Goal: Task Accomplishment & Management: Manage account settings

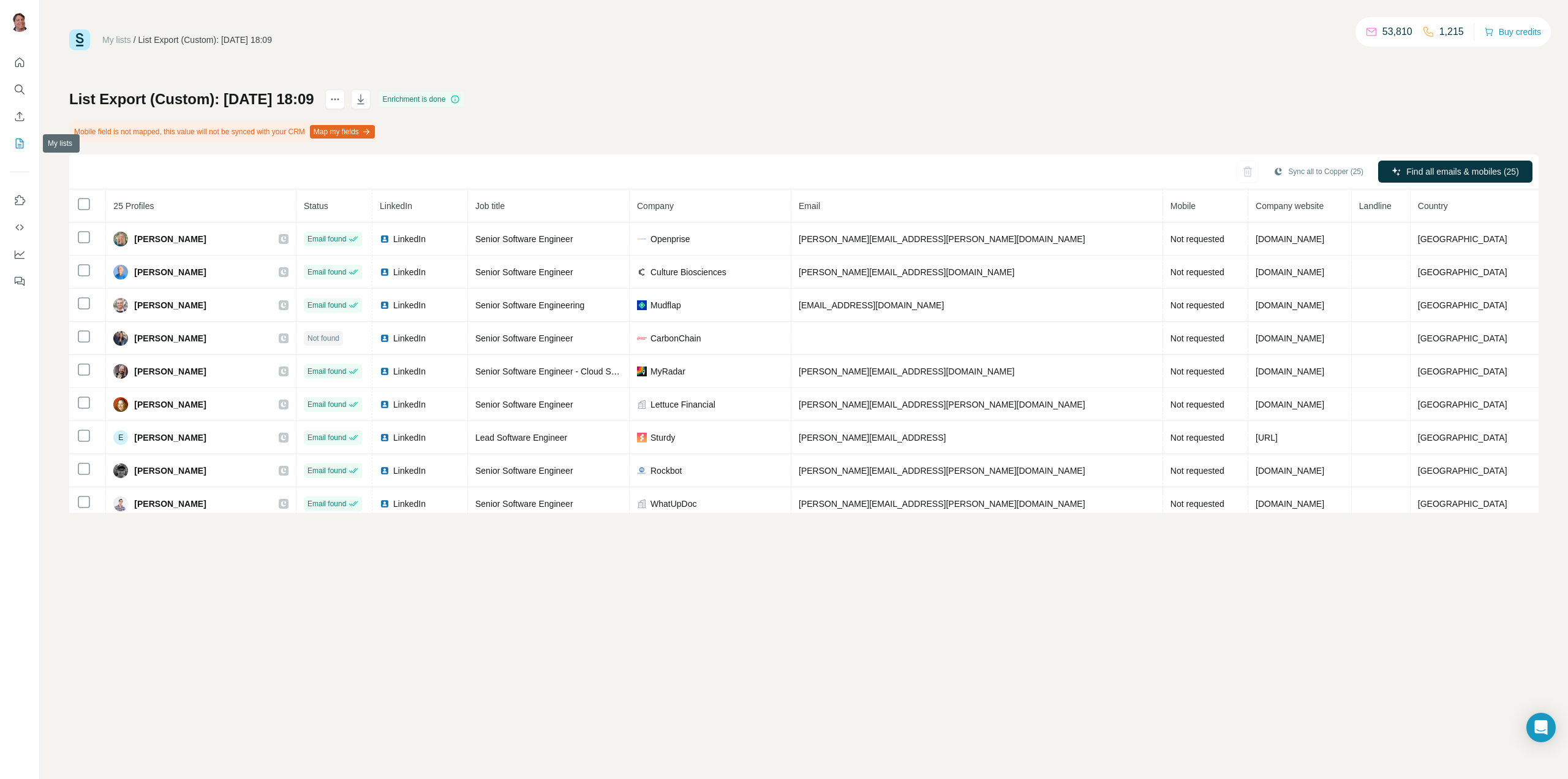
click at [12, 138] on button "My lists" at bounding box center [19, 144] width 20 height 22
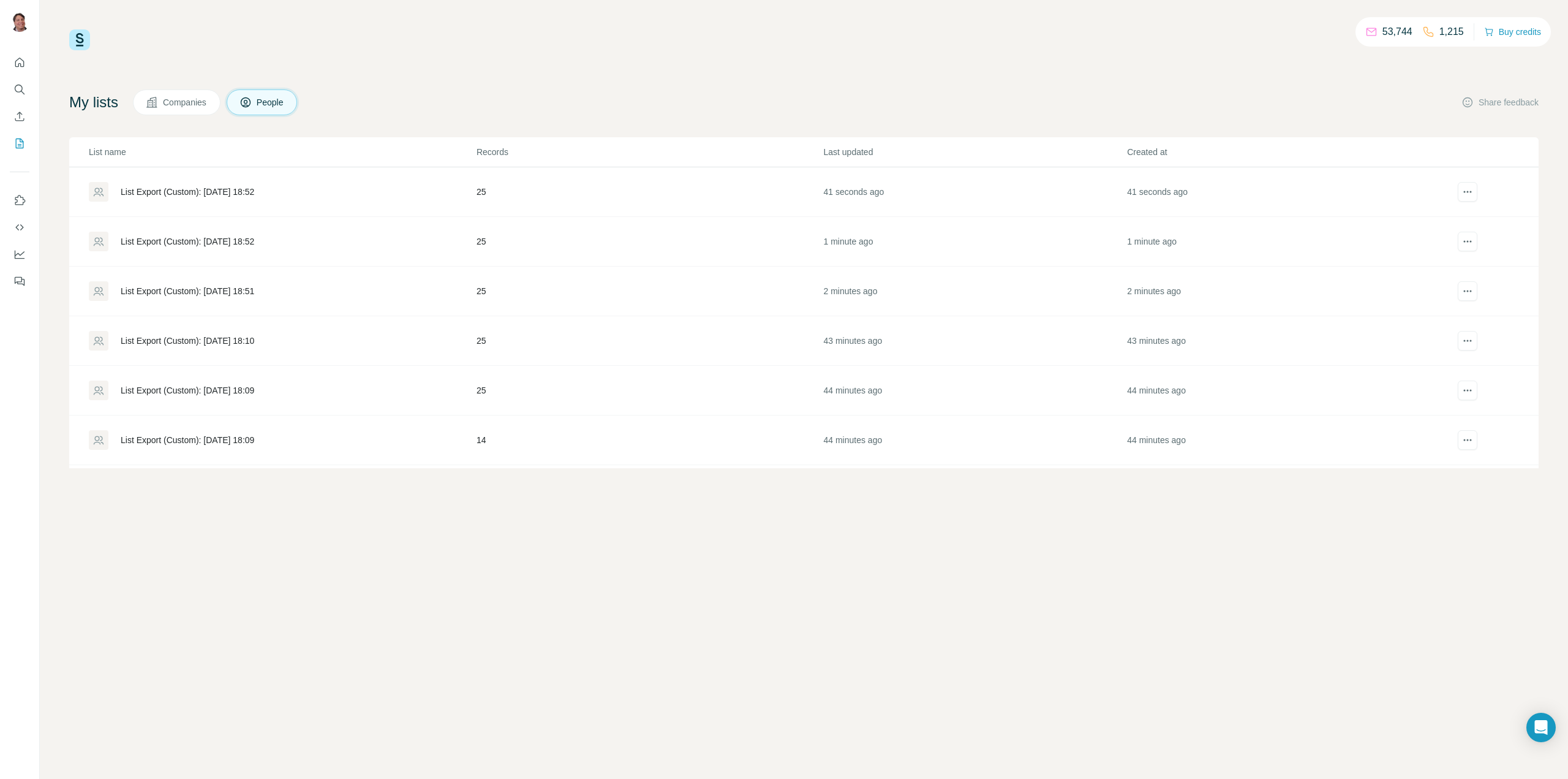
click at [217, 240] on div "List Export (Custom): [DATE] 18:52" at bounding box center [187, 241] width 133 height 12
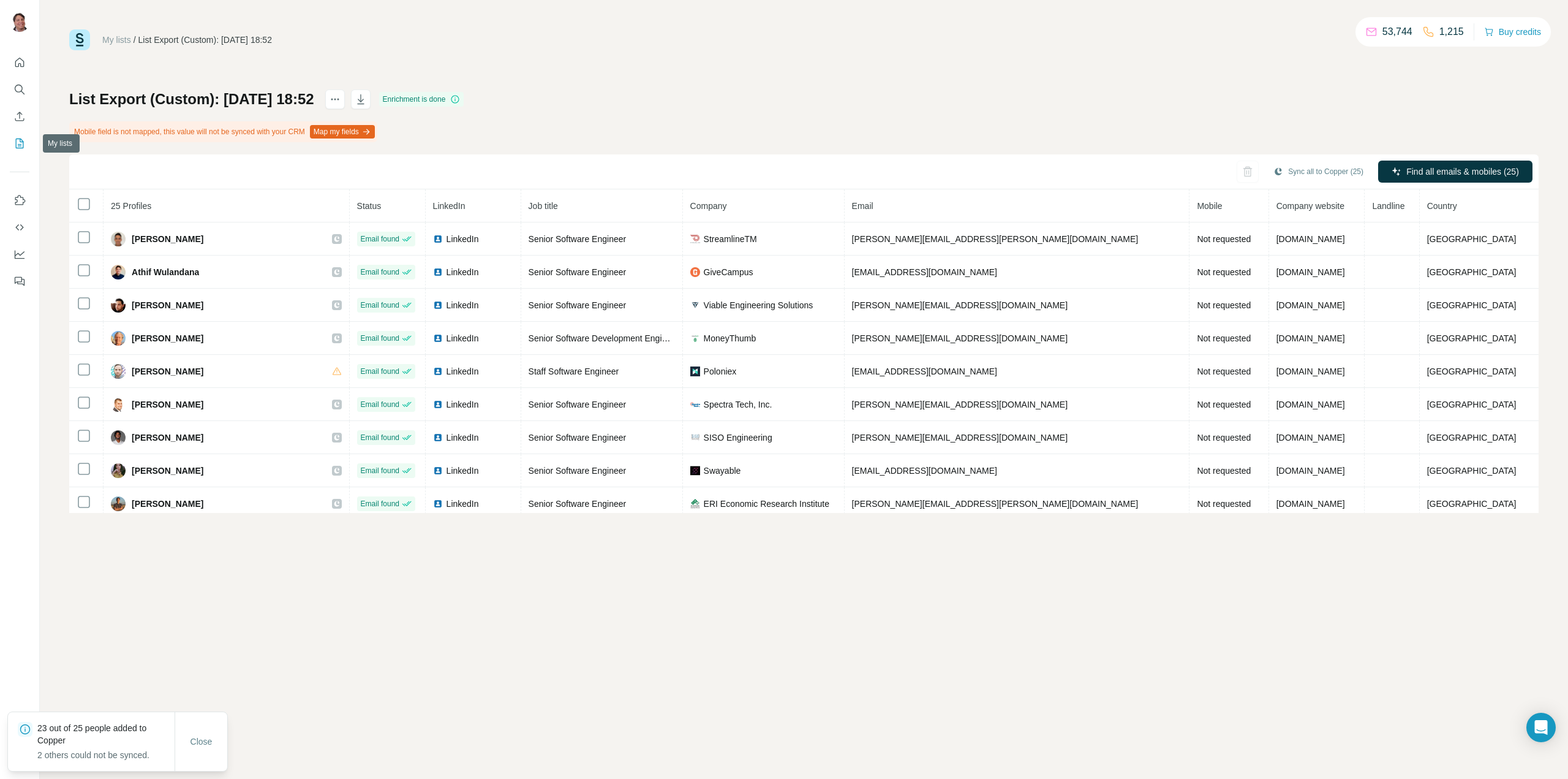
click at [15, 138] on icon "My lists" at bounding box center [19, 143] width 12 height 12
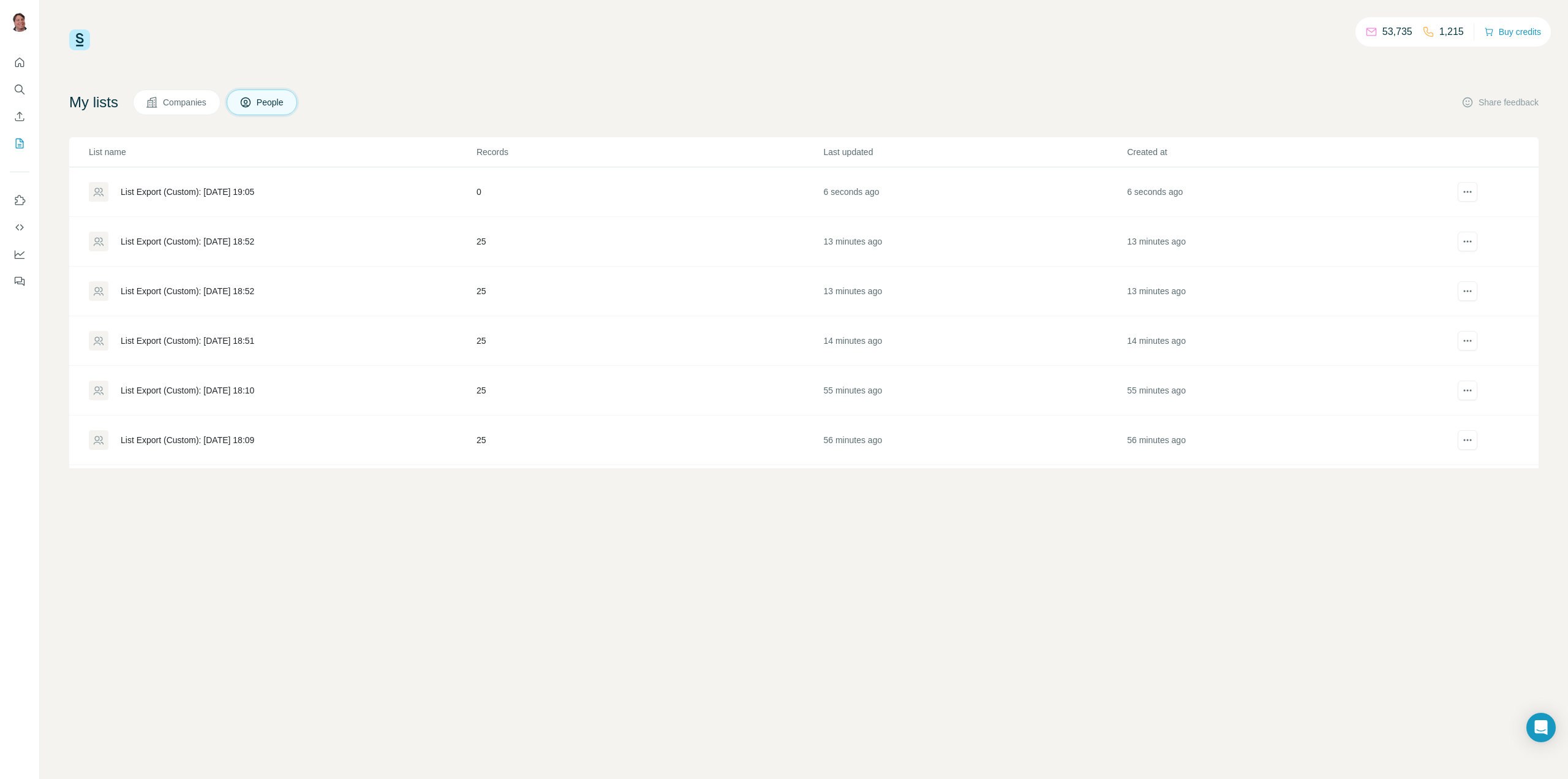
click at [165, 239] on div "List Export (Custom): [DATE] 18:52" at bounding box center [187, 241] width 133 height 12
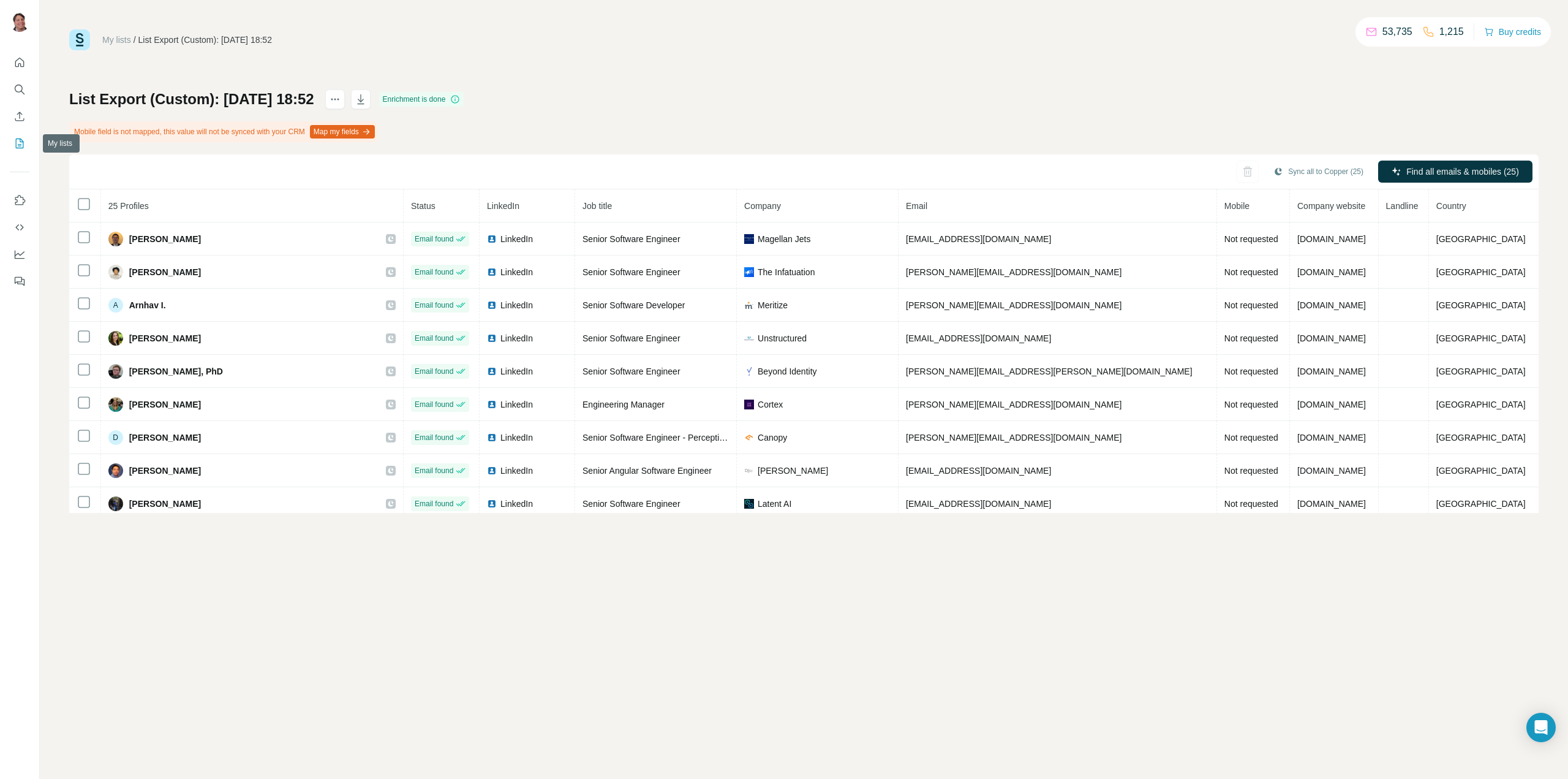
click at [17, 144] on icon "My lists" at bounding box center [19, 143] width 12 height 12
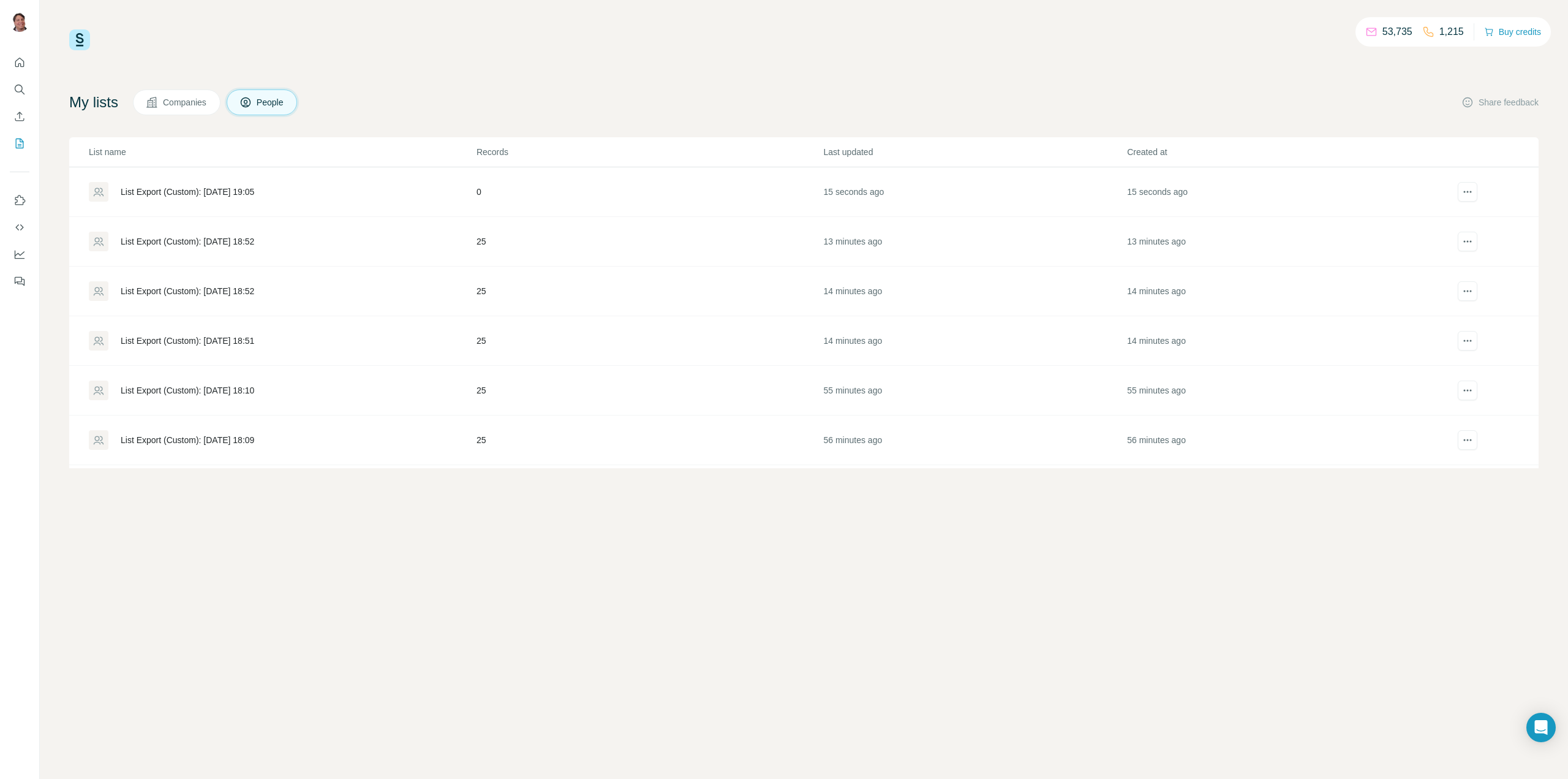
click at [235, 335] on div "List Export (Custom): 31/08/2025 18:51" at bounding box center [187, 340] width 133 height 12
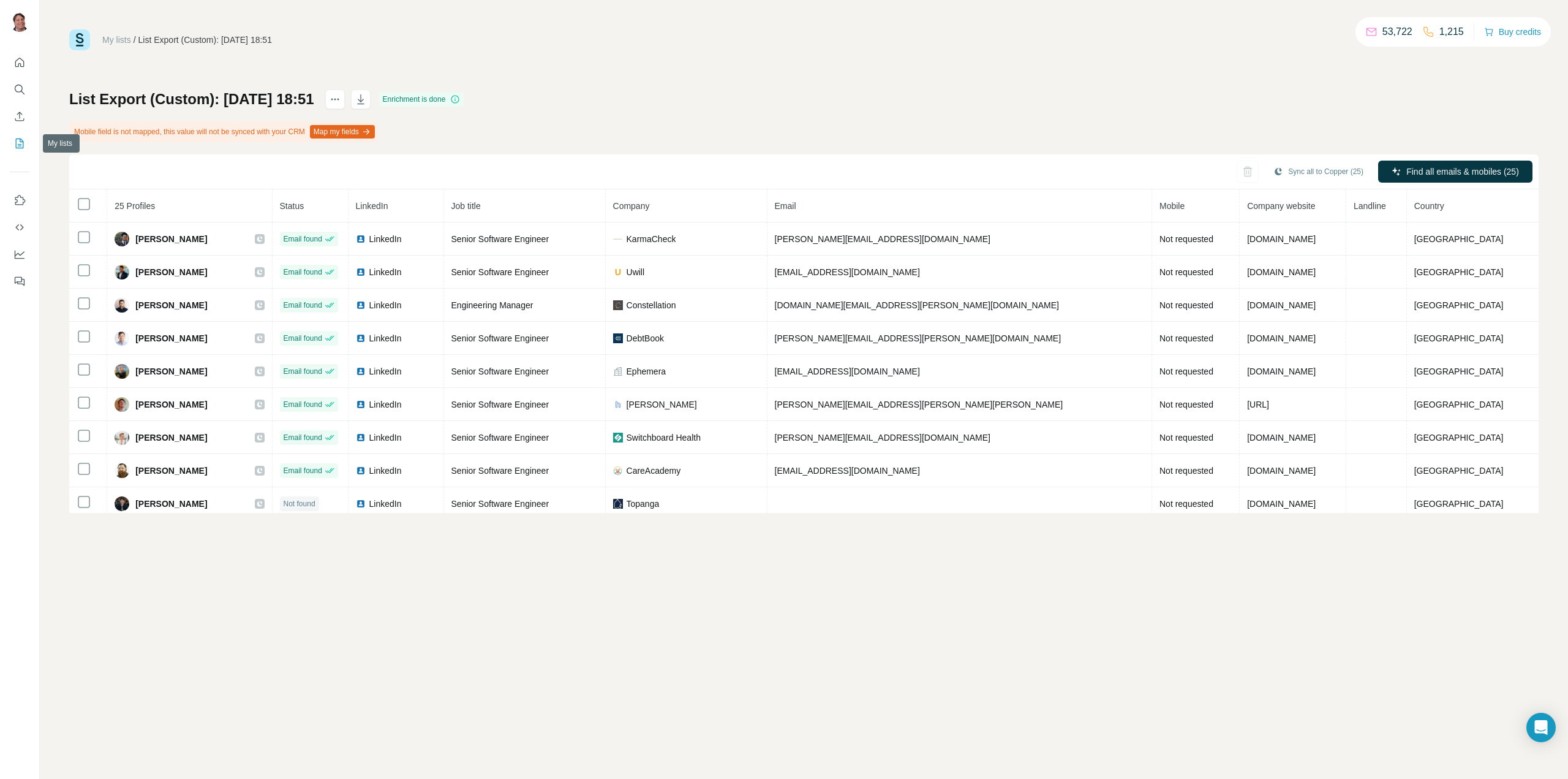
click at [18, 141] on icon "My lists" at bounding box center [19, 143] width 12 height 12
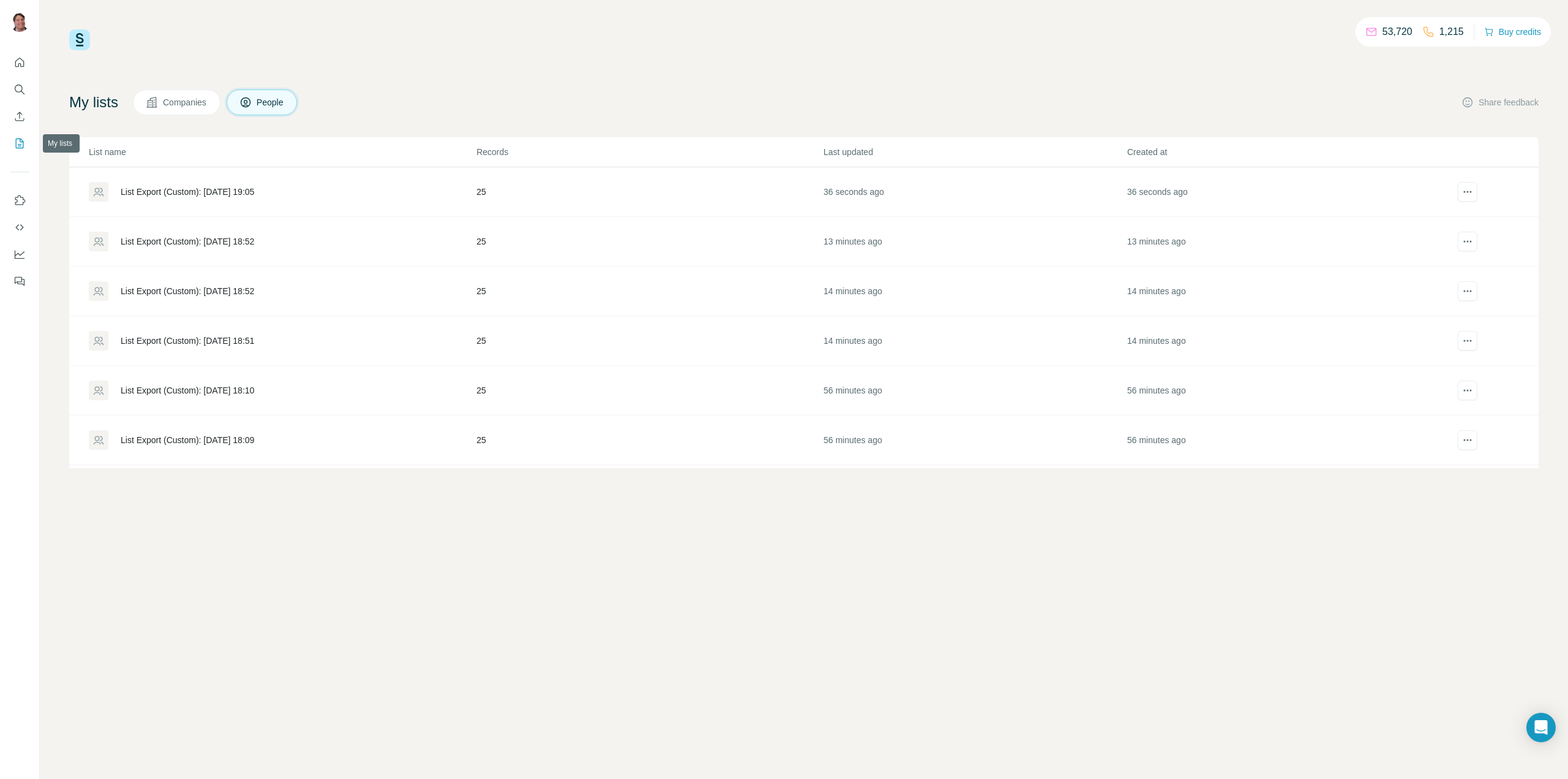
click at [21, 142] on icon "My lists" at bounding box center [19, 143] width 12 height 12
click at [237, 291] on div "List Export (Custom): [DATE] 19:07" at bounding box center [187, 291] width 133 height 12
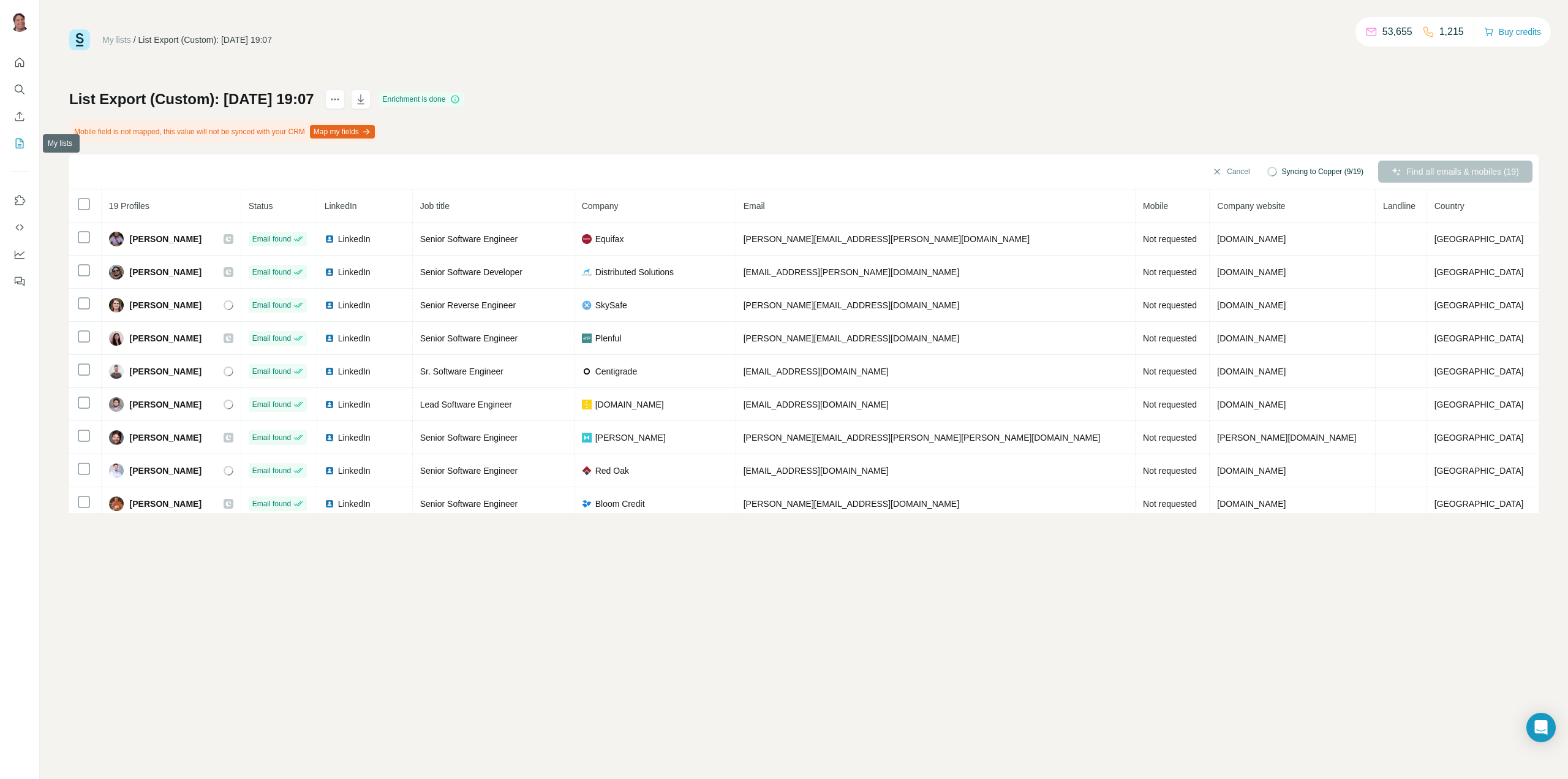
click at [17, 141] on icon "My lists" at bounding box center [19, 143] width 12 height 12
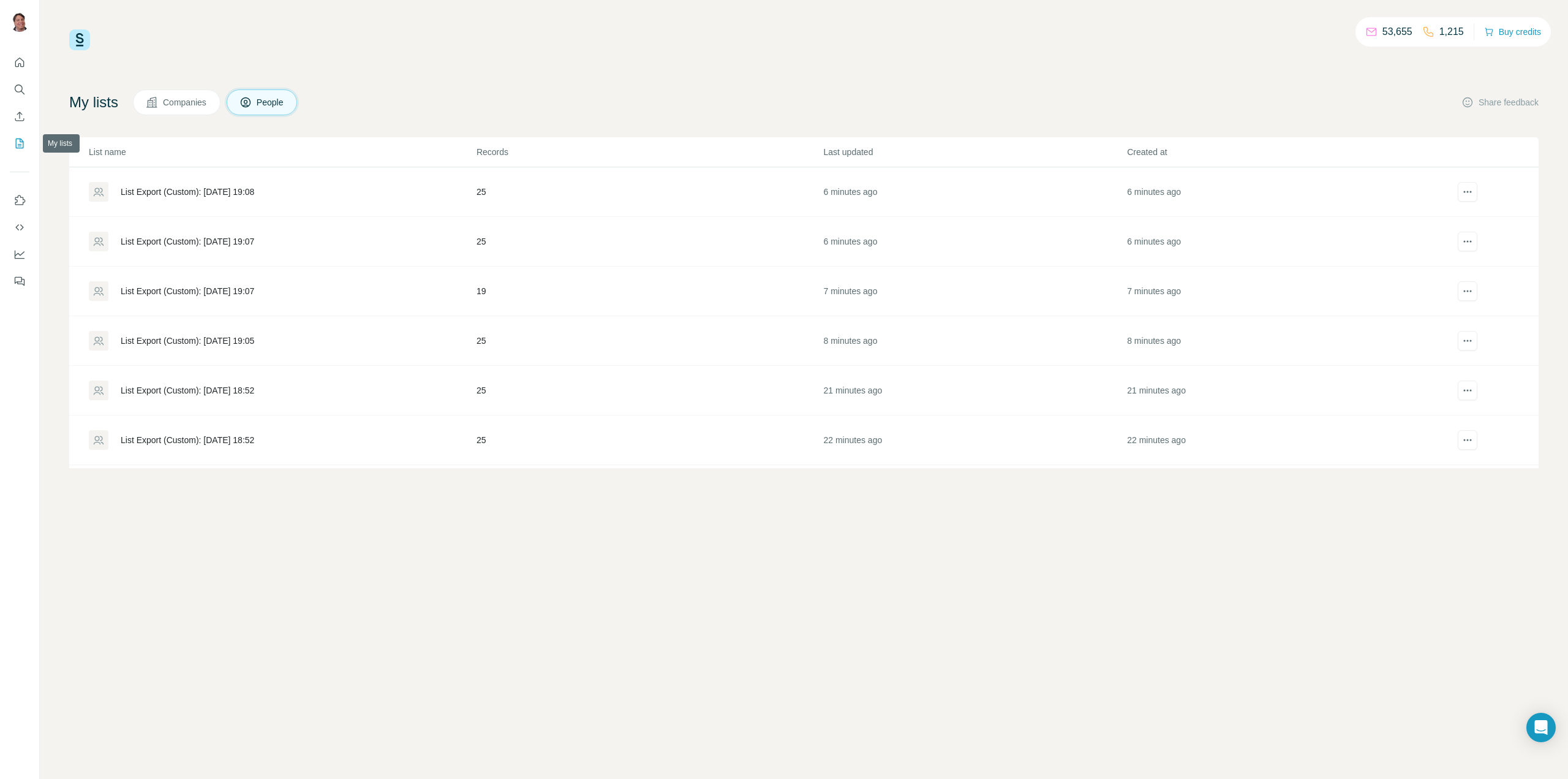
click at [25, 143] on icon "My lists" at bounding box center [19, 143] width 12 height 12
click at [197, 240] on div "List Export (Custom): 31/08/2025 19:14" at bounding box center [187, 241] width 133 height 12
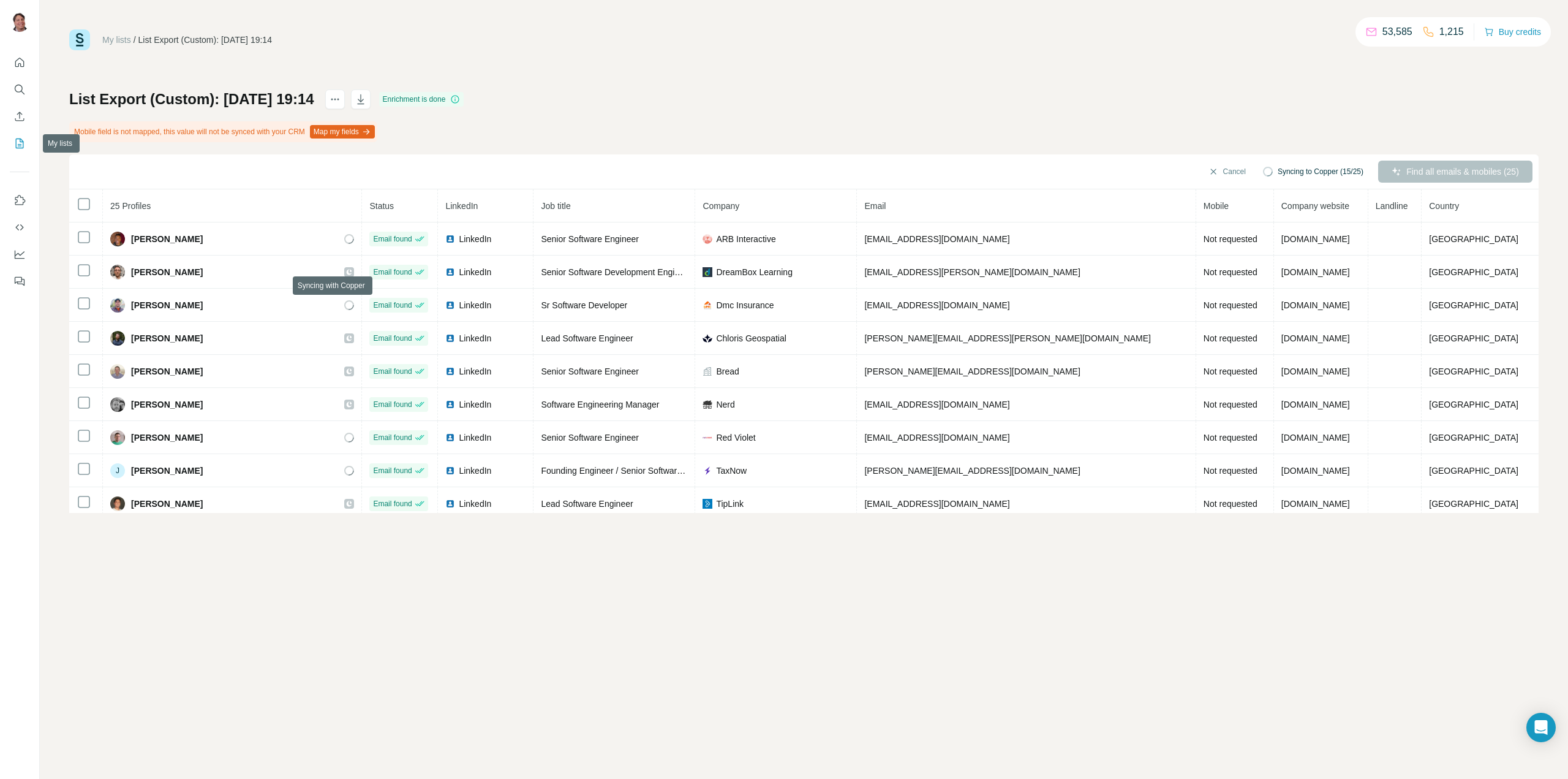
click at [17, 144] on icon "My lists" at bounding box center [20, 142] width 6 height 8
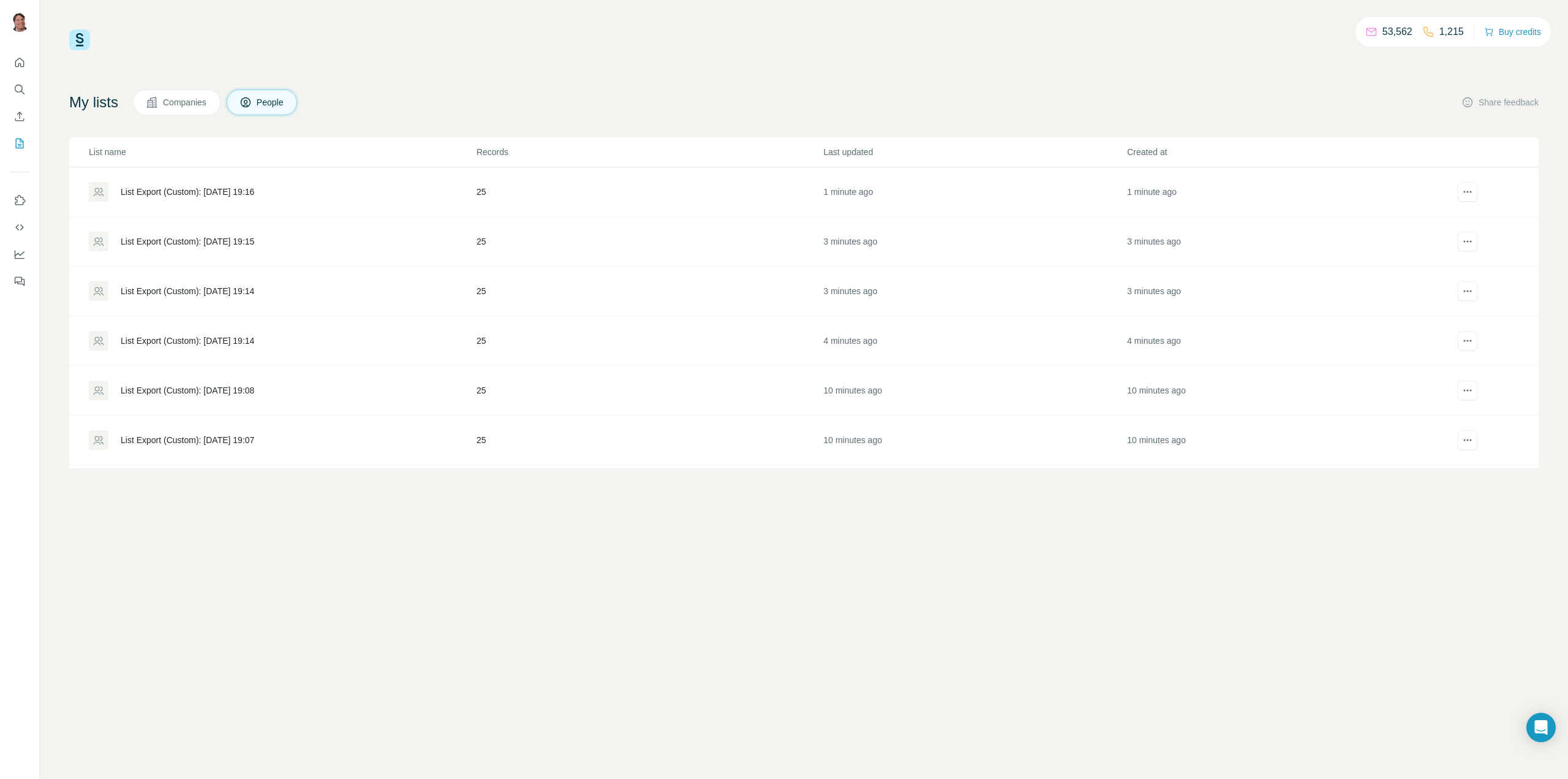
click at [194, 190] on div "List Export (Custom): 31/08/2025 19:16" at bounding box center [187, 192] width 133 height 12
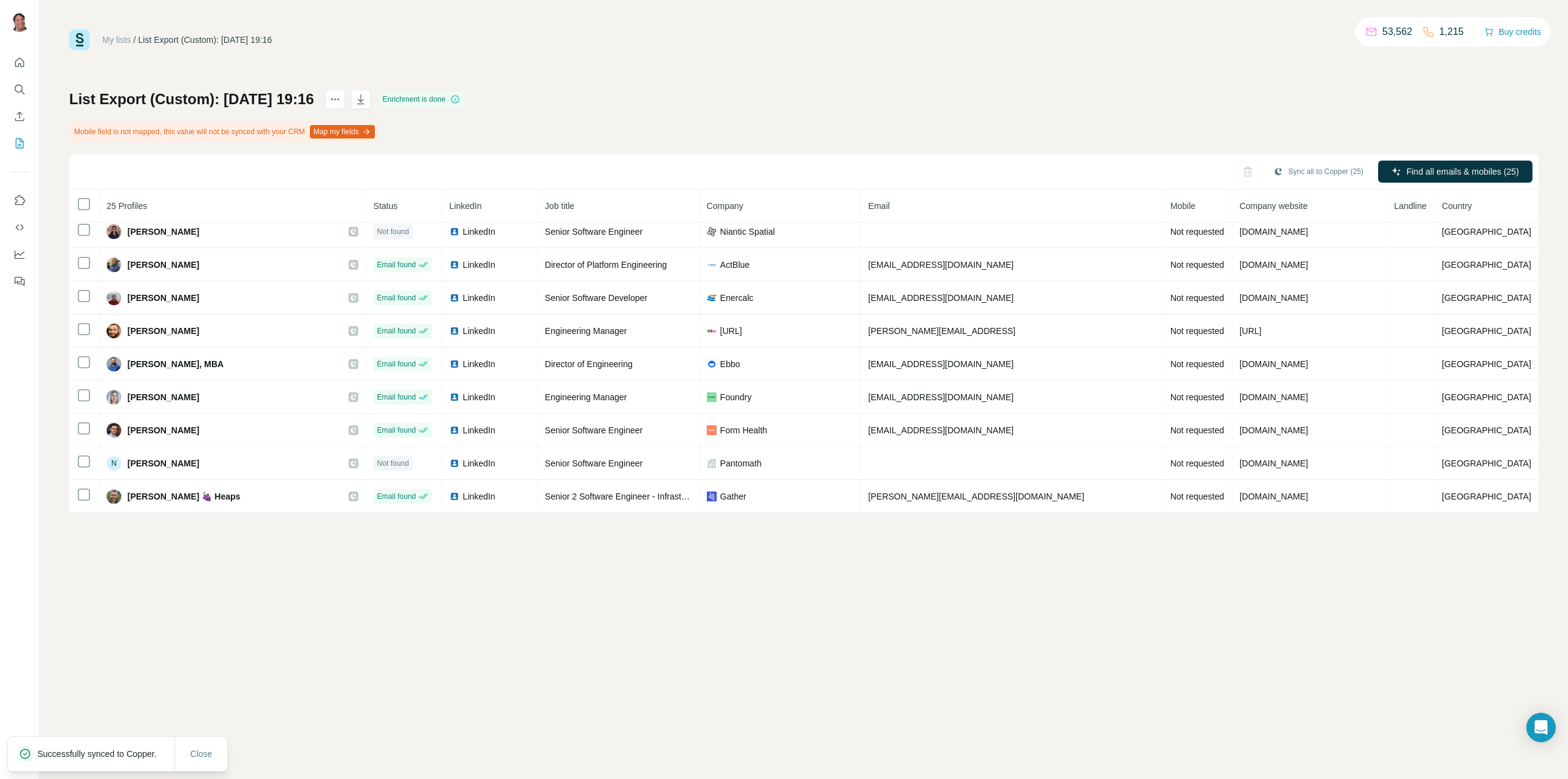
scroll to position [537, 0]
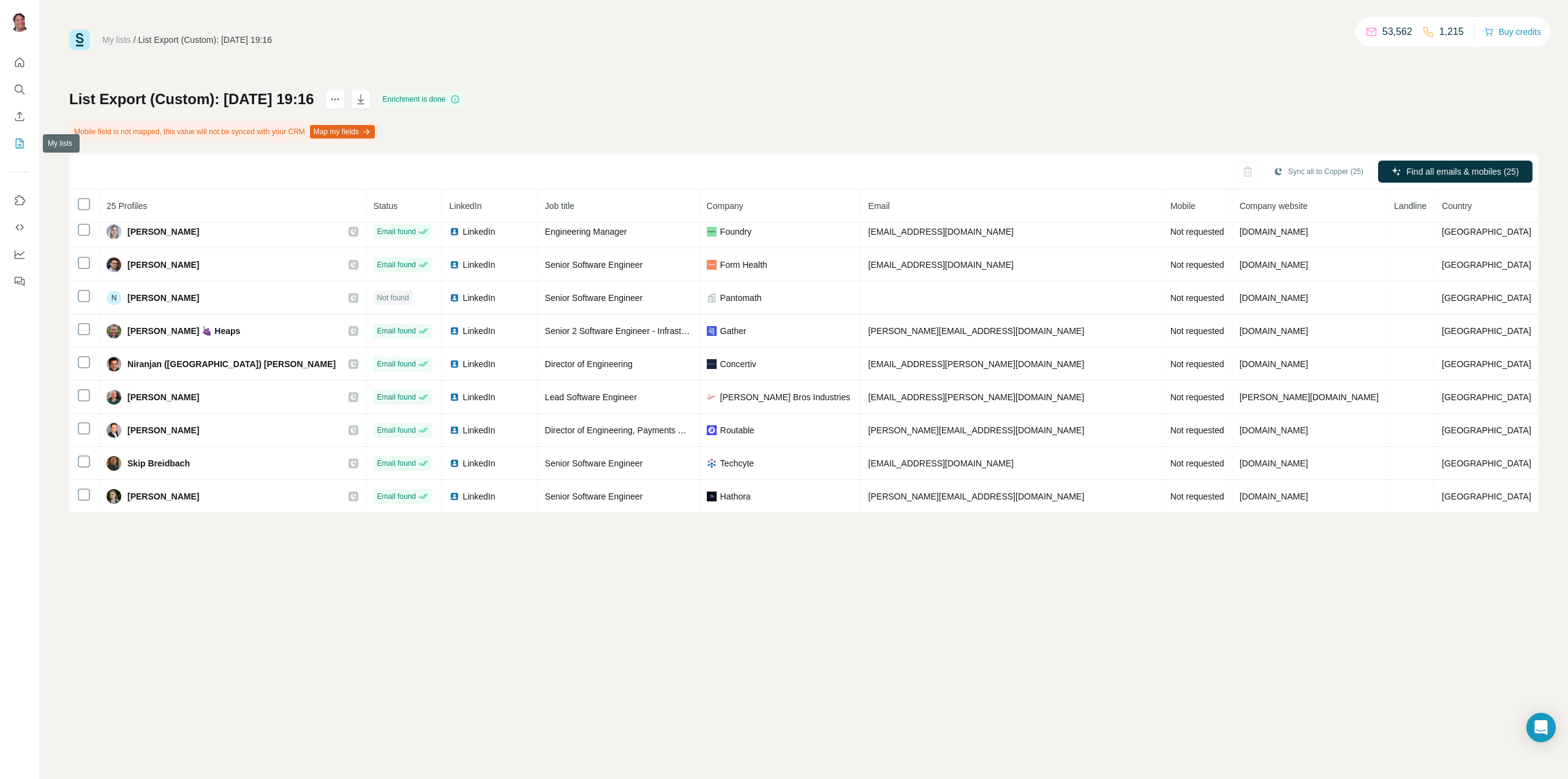
click at [16, 144] on icon "My lists" at bounding box center [20, 143] width 8 height 9
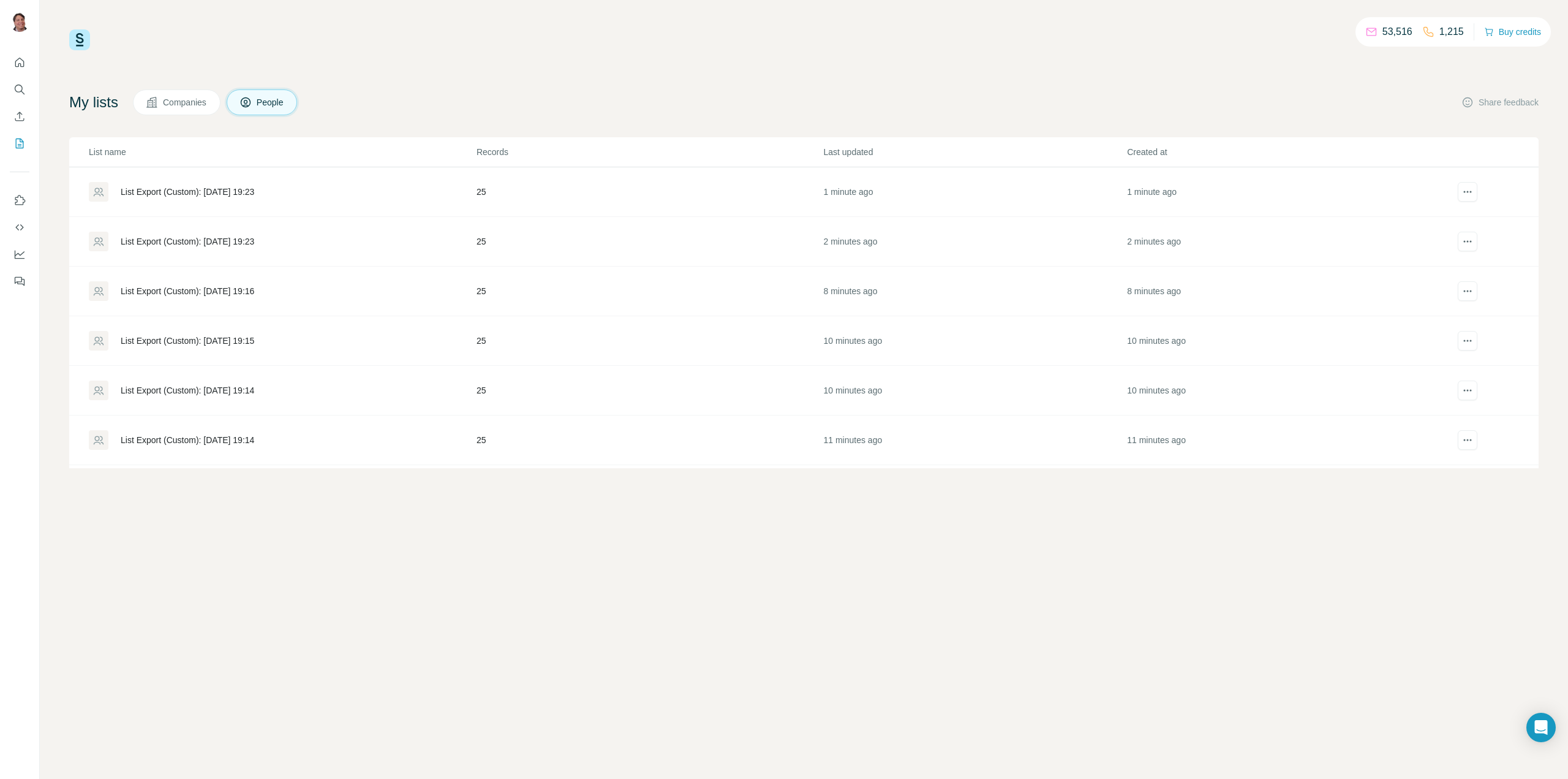
click at [218, 187] on div "List Export (Custom): 31/08/2025 19:23" at bounding box center [187, 192] width 133 height 12
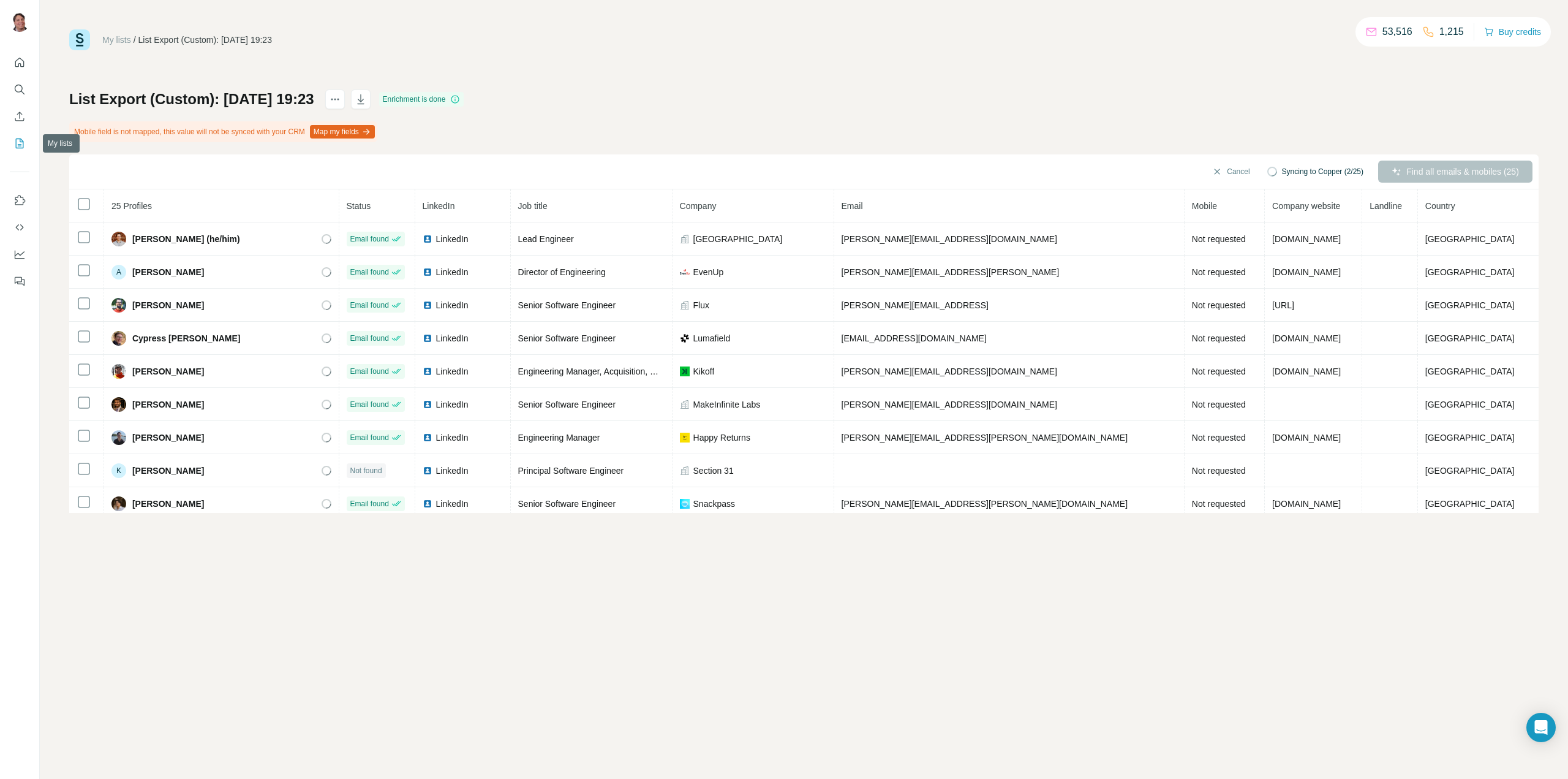
click at [18, 141] on icon "My lists" at bounding box center [19, 143] width 12 height 12
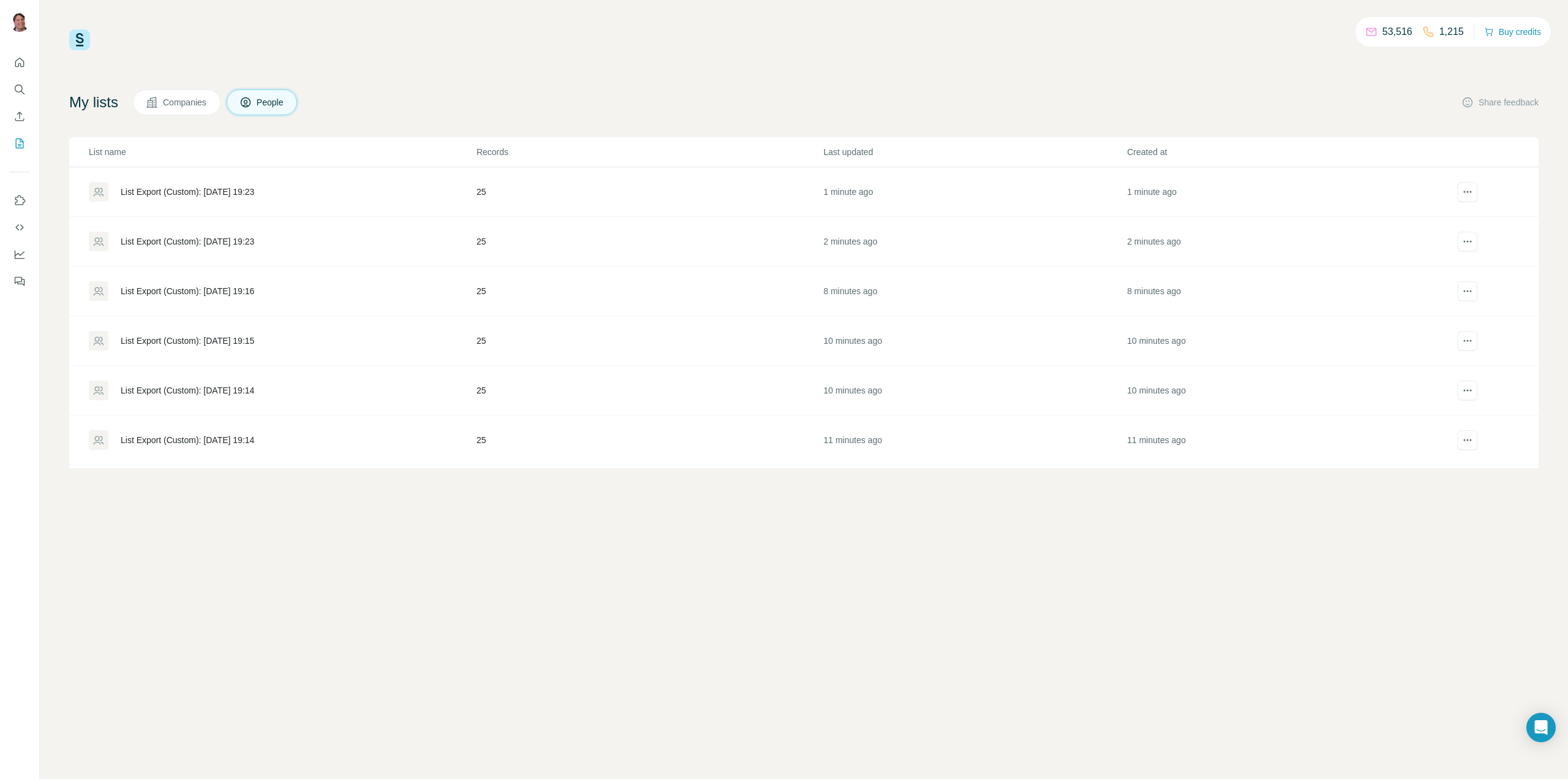
click at [254, 238] on div "List Export (Custom): [DATE] 19:23" at bounding box center [187, 241] width 133 height 12
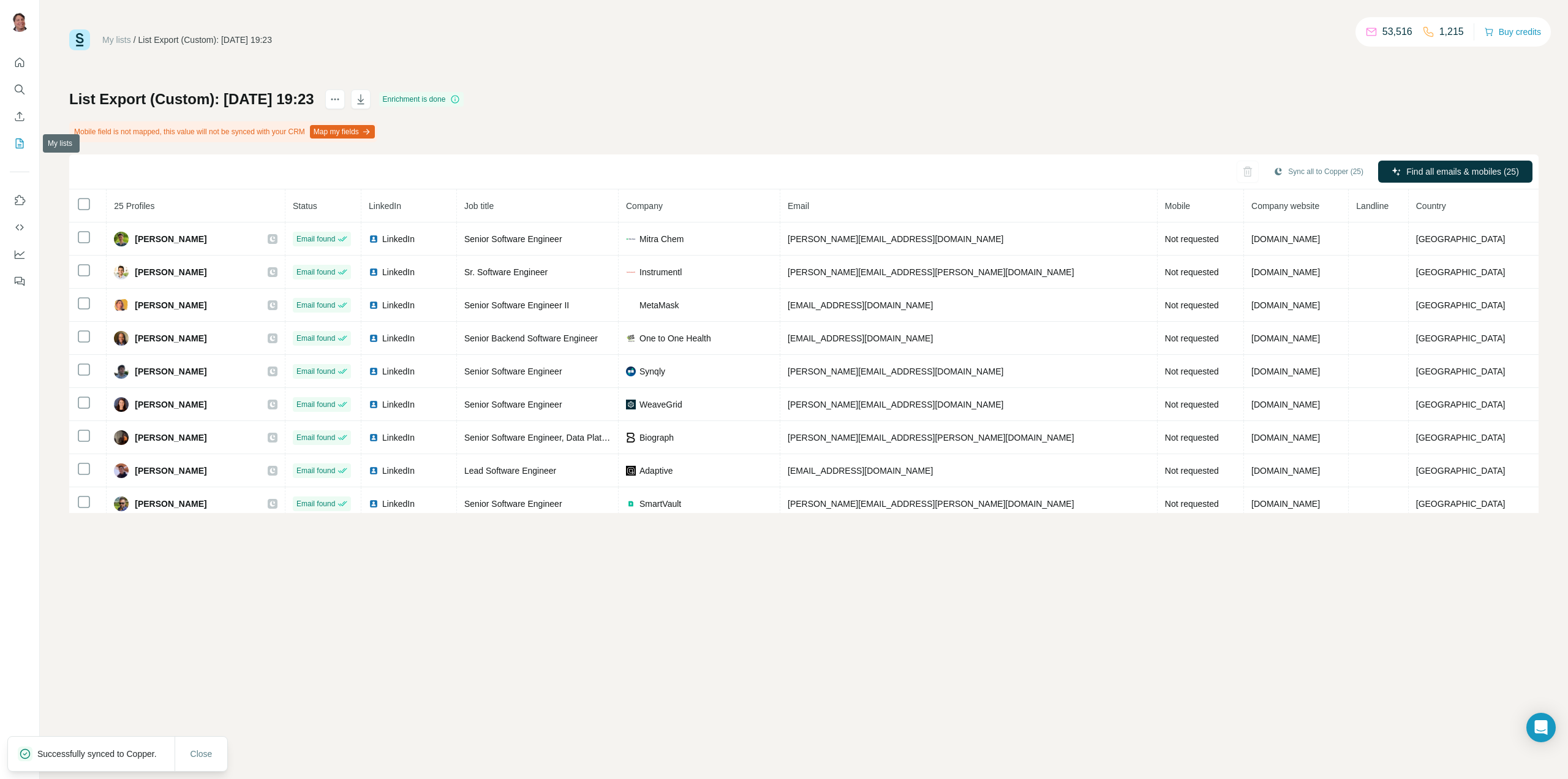
click at [20, 141] on icon "My lists" at bounding box center [19, 143] width 12 height 12
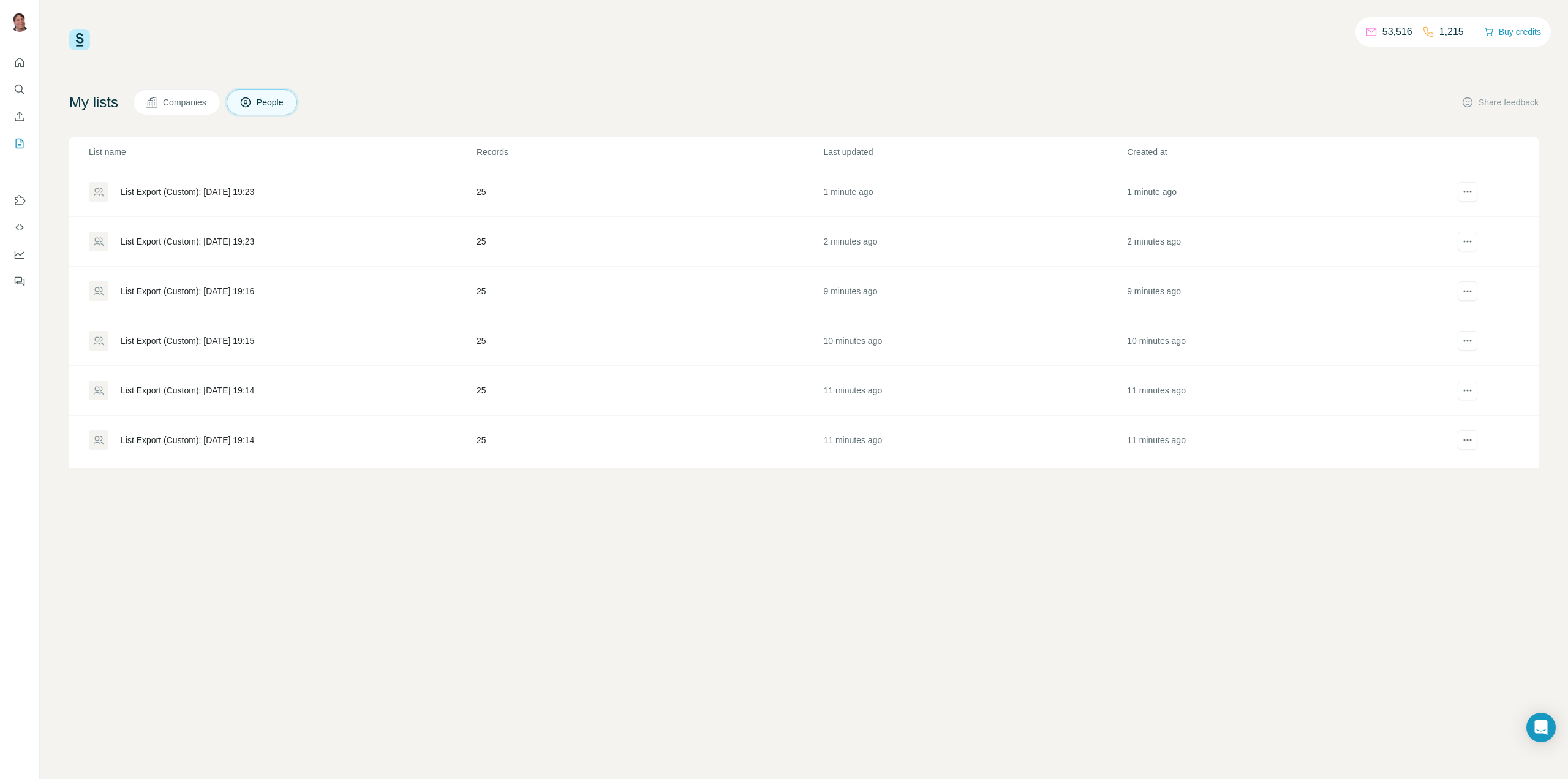
click at [222, 237] on div "List Export (Custom): [DATE] 19:23" at bounding box center [187, 241] width 133 height 12
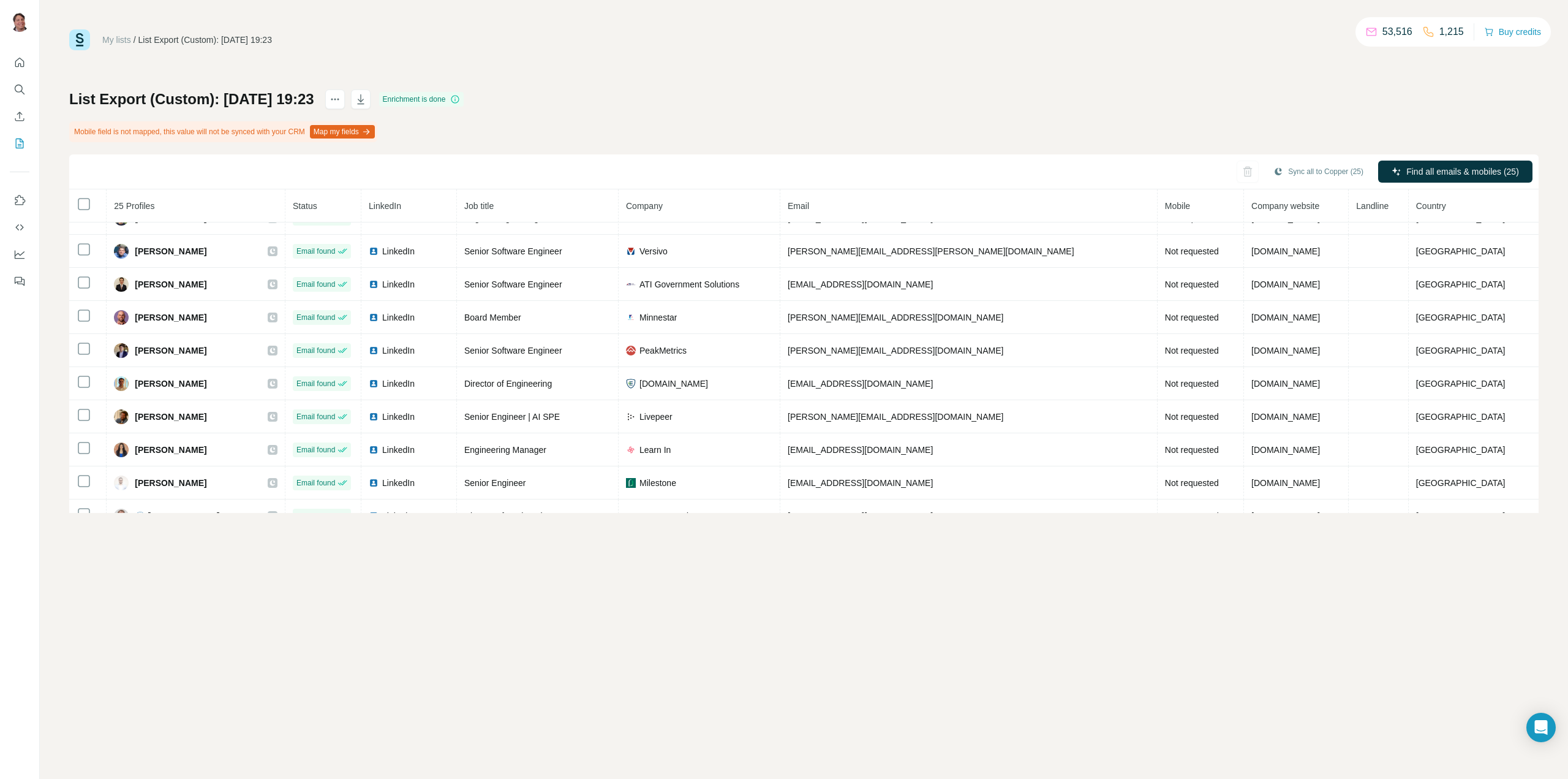
scroll to position [108, 0]
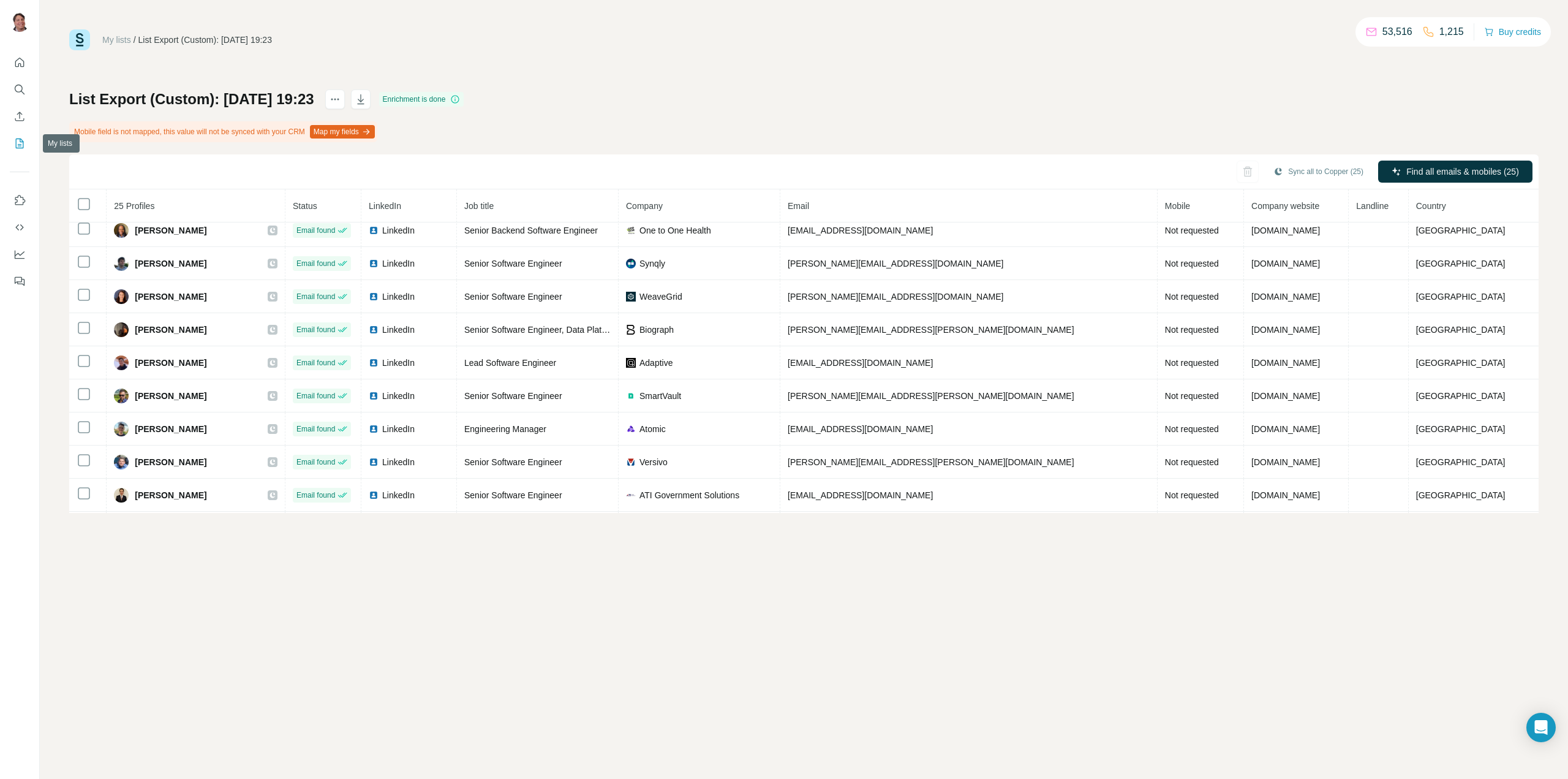
click at [21, 144] on icon "My lists" at bounding box center [19, 143] width 12 height 12
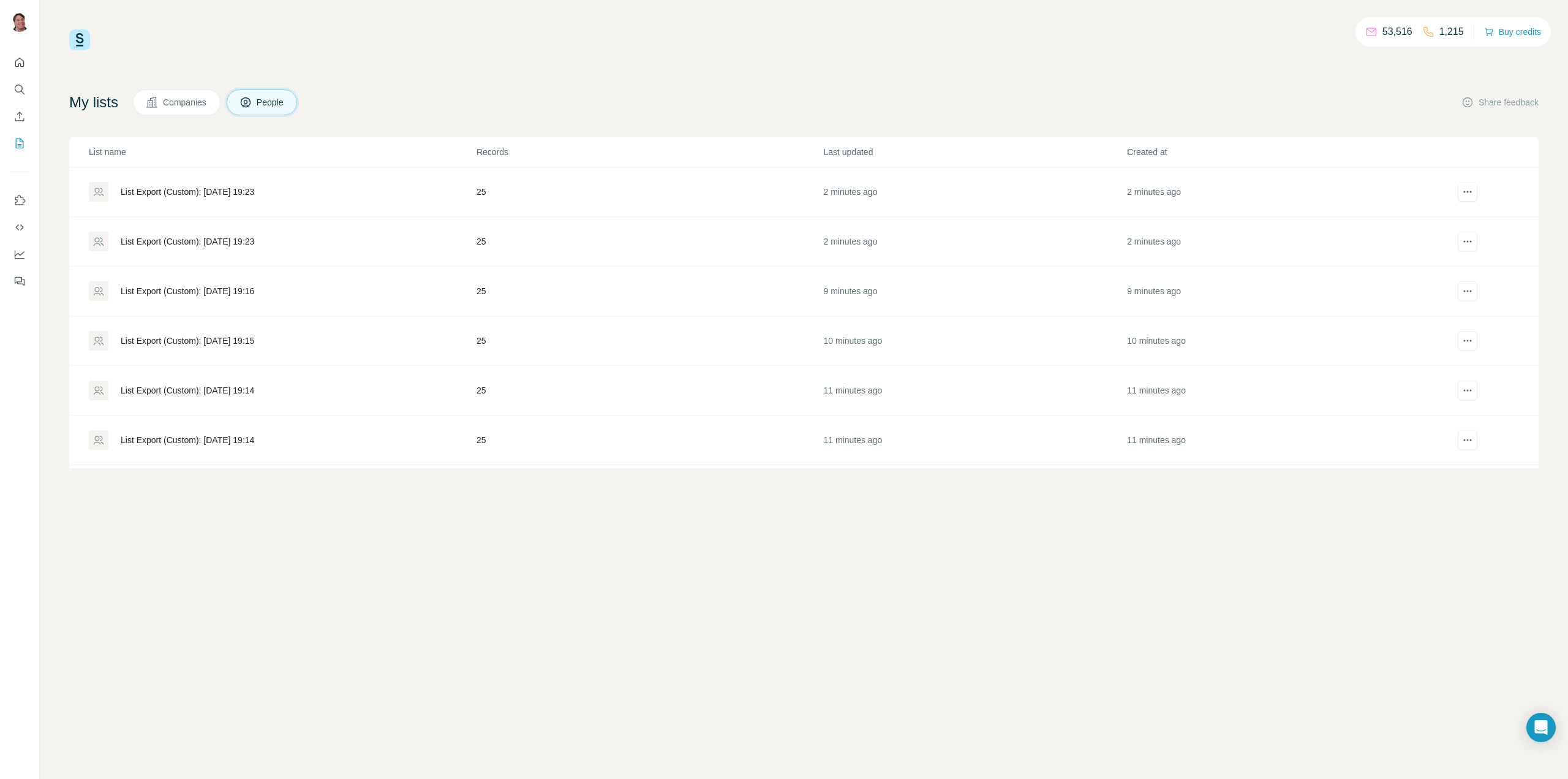
click at [254, 190] on div "List Export (Custom): [DATE] 19:23" at bounding box center [187, 192] width 133 height 12
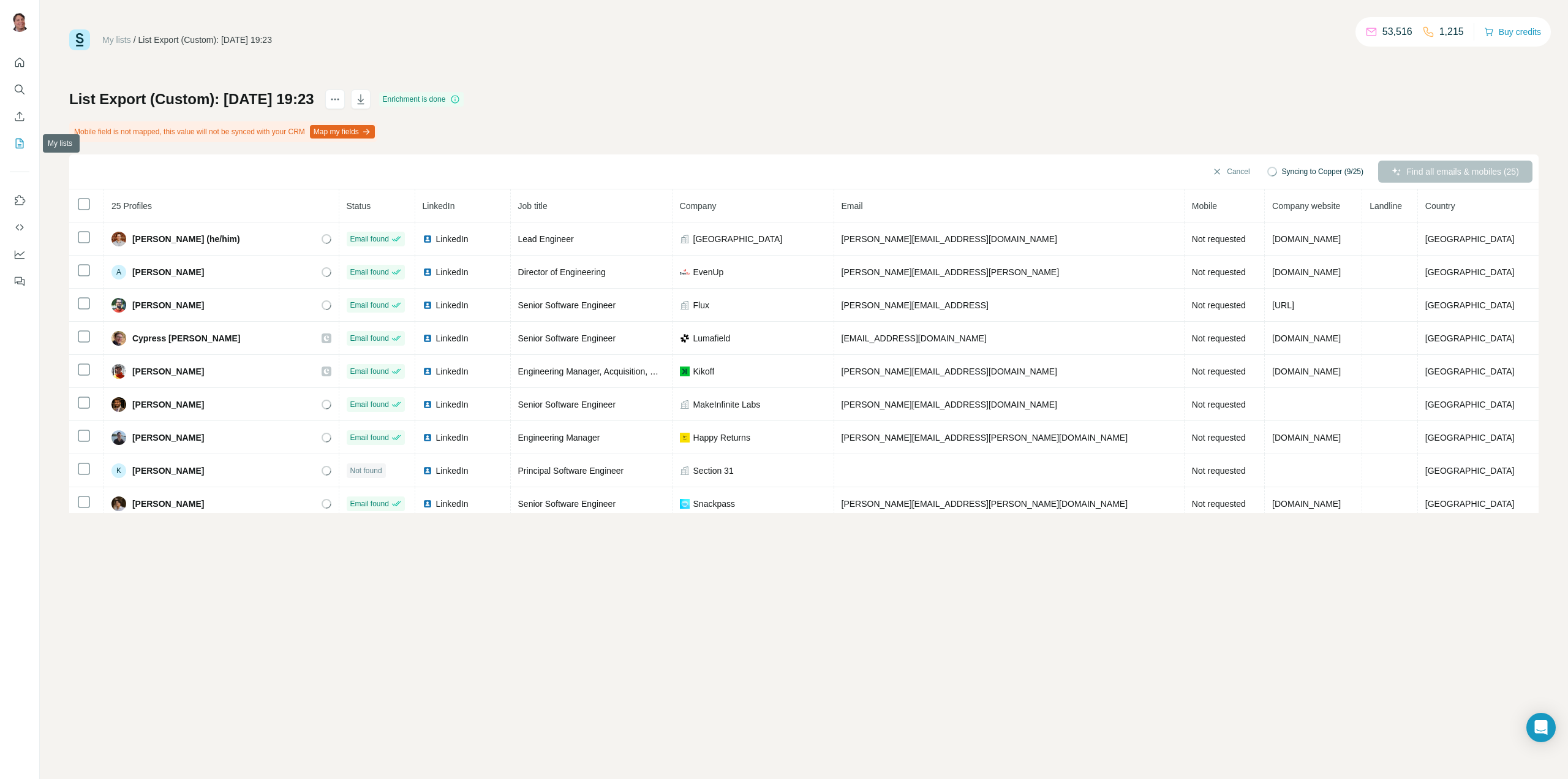
click at [17, 143] on icon "My lists" at bounding box center [19, 143] width 12 height 12
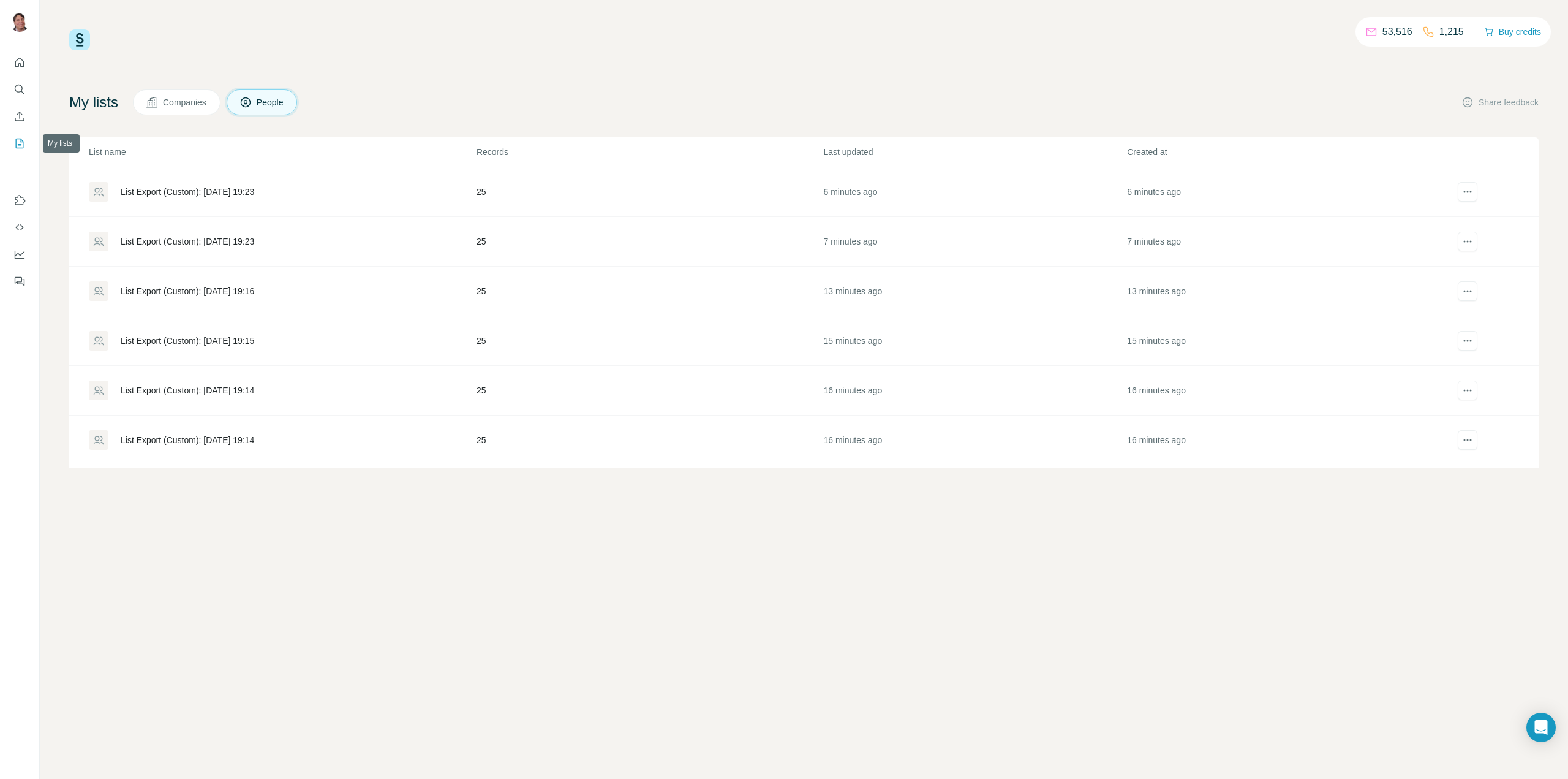
click at [17, 146] on icon "My lists" at bounding box center [19, 143] width 12 height 12
click at [222, 189] on div "List Export (Custom): [DATE] 19:30" at bounding box center [187, 192] width 133 height 12
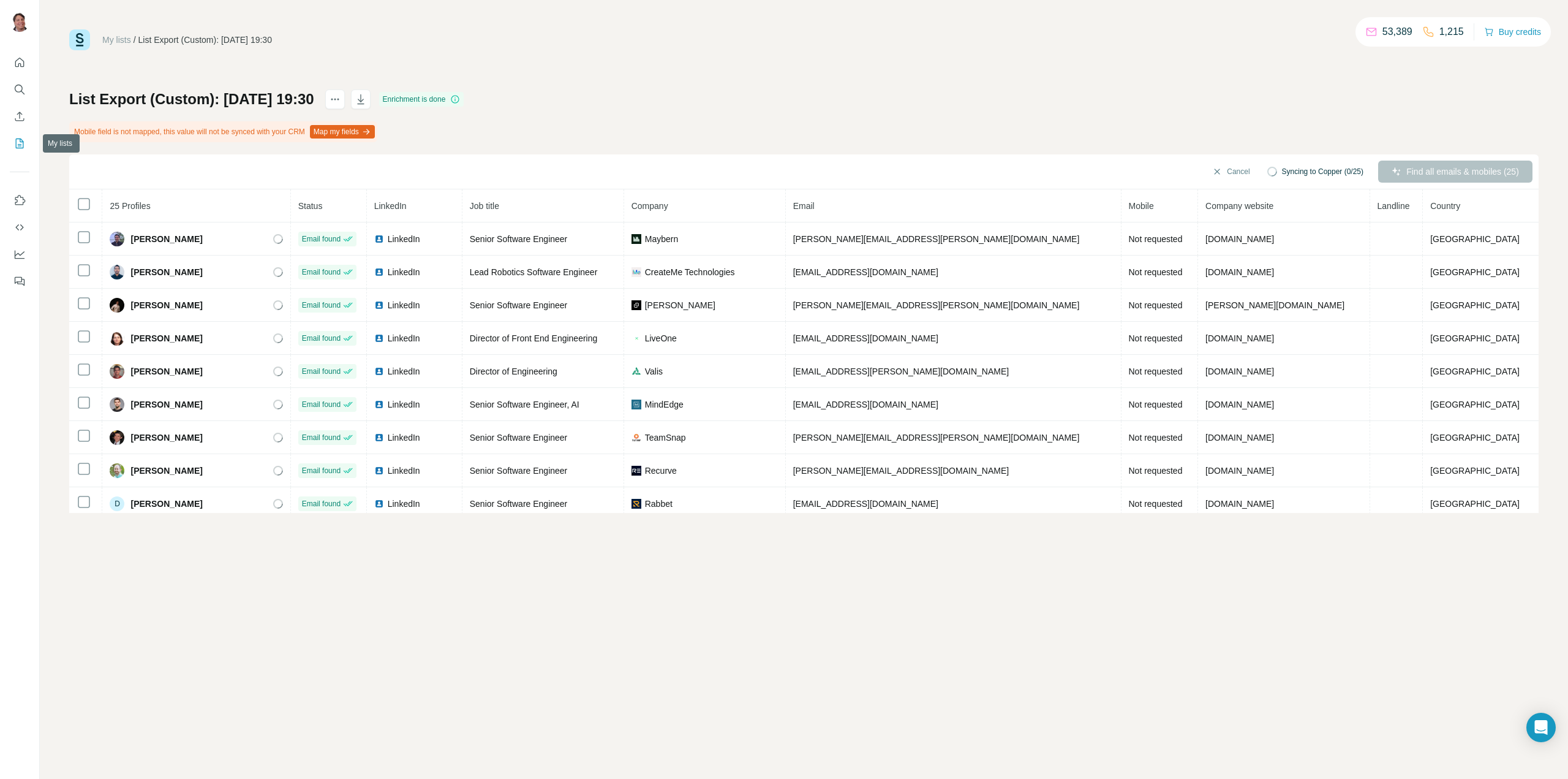
click at [17, 141] on icon "My lists" at bounding box center [19, 143] width 12 height 12
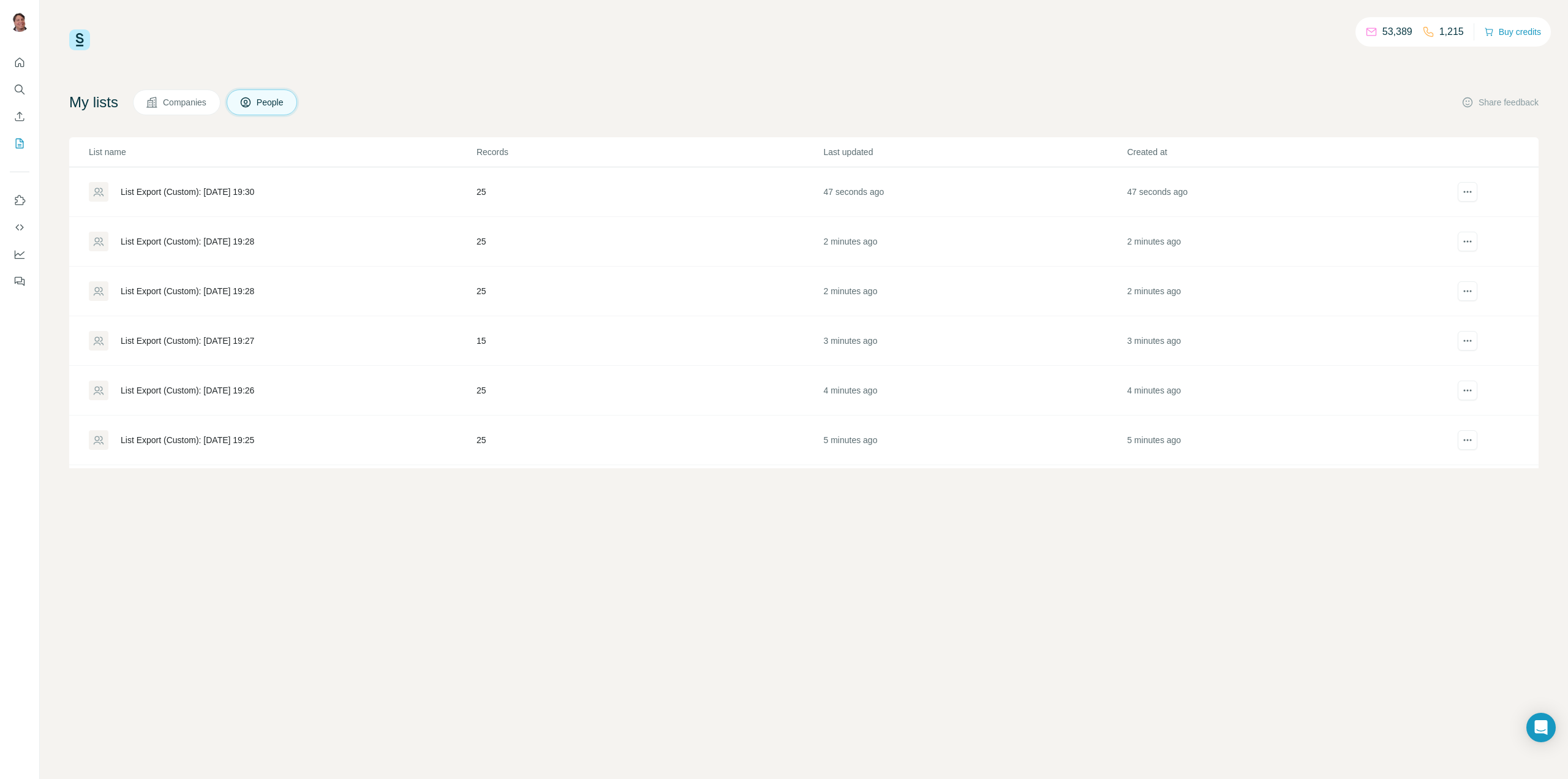
click at [217, 238] on div "List Export (Custom): [DATE] 19:28" at bounding box center [187, 241] width 133 height 12
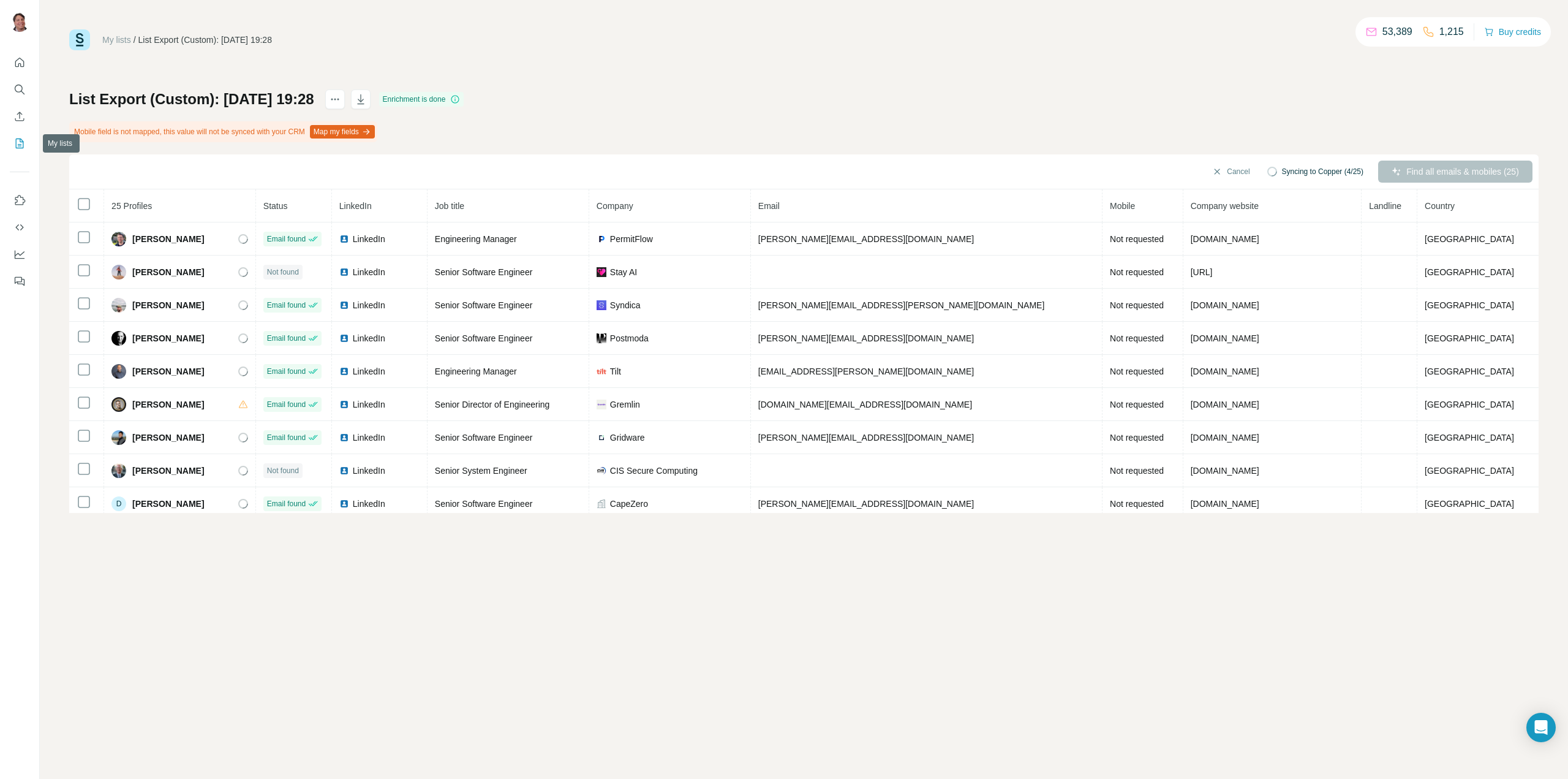
click at [17, 141] on icon "My lists" at bounding box center [19, 143] width 12 height 12
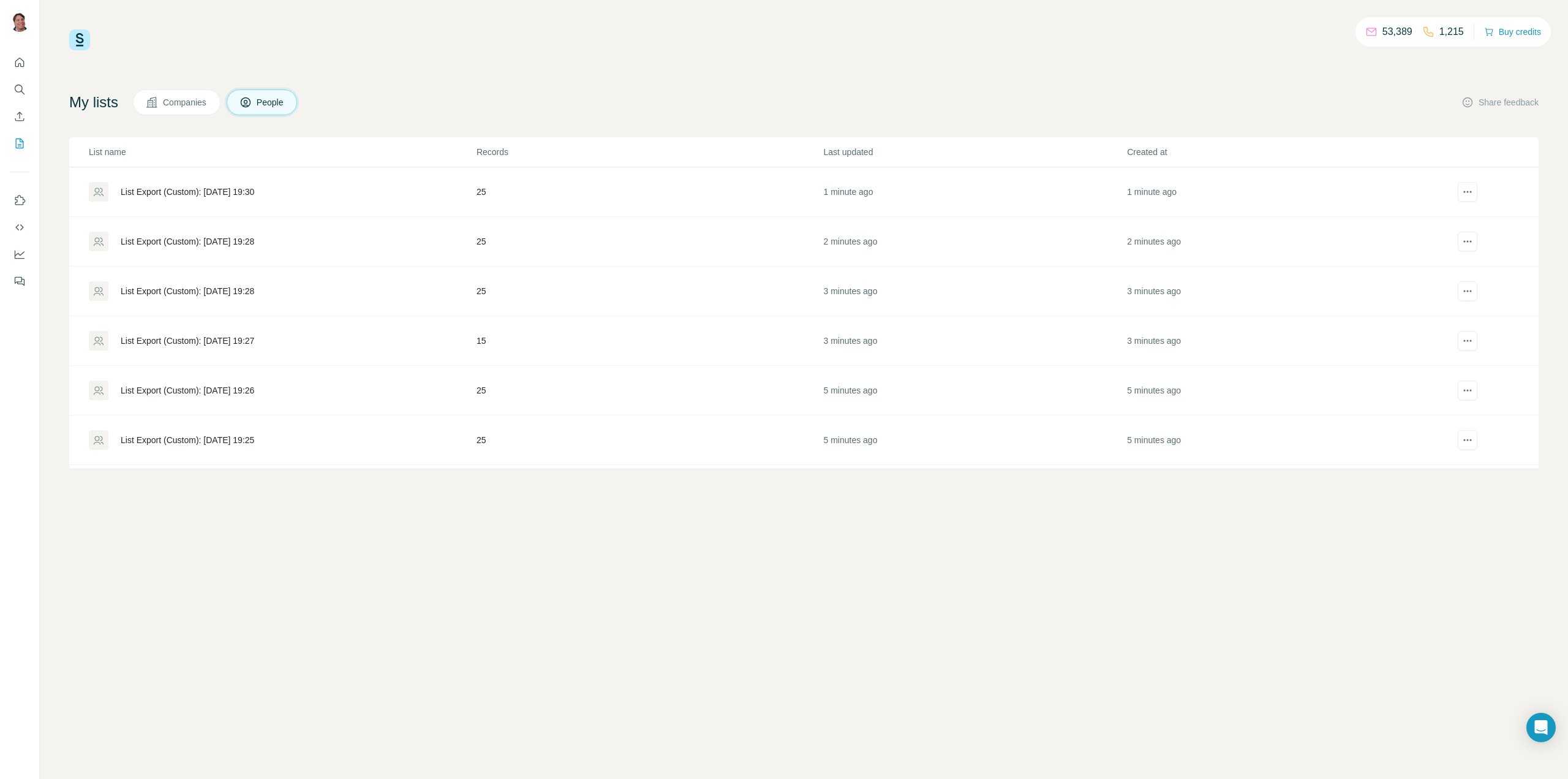
click at [238, 291] on div "List Export (Custom): [DATE] 19:28" at bounding box center [187, 291] width 133 height 12
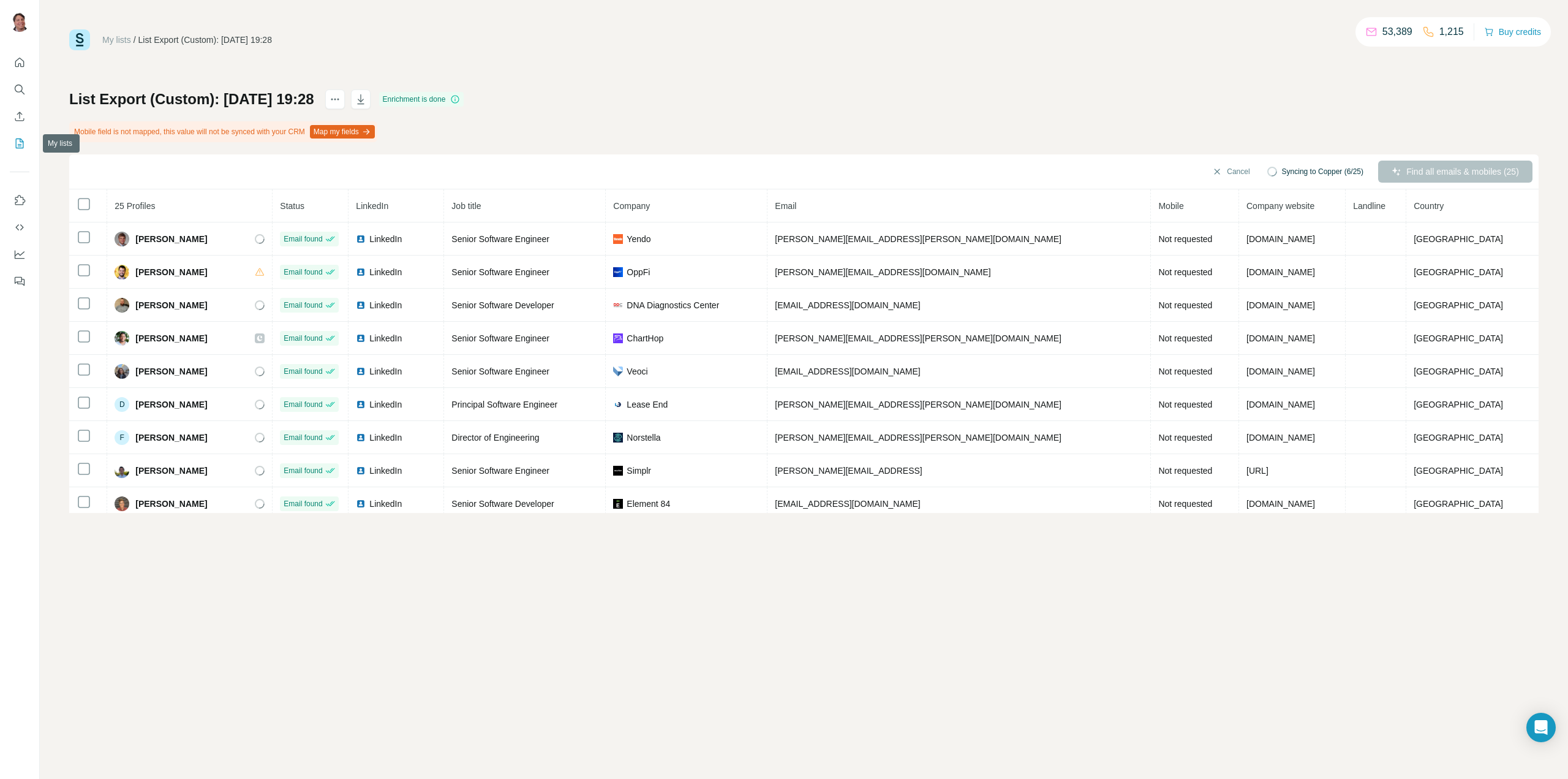
click at [21, 143] on icon "My lists" at bounding box center [19, 143] width 12 height 12
